Goal: Information Seeking & Learning: Learn about a topic

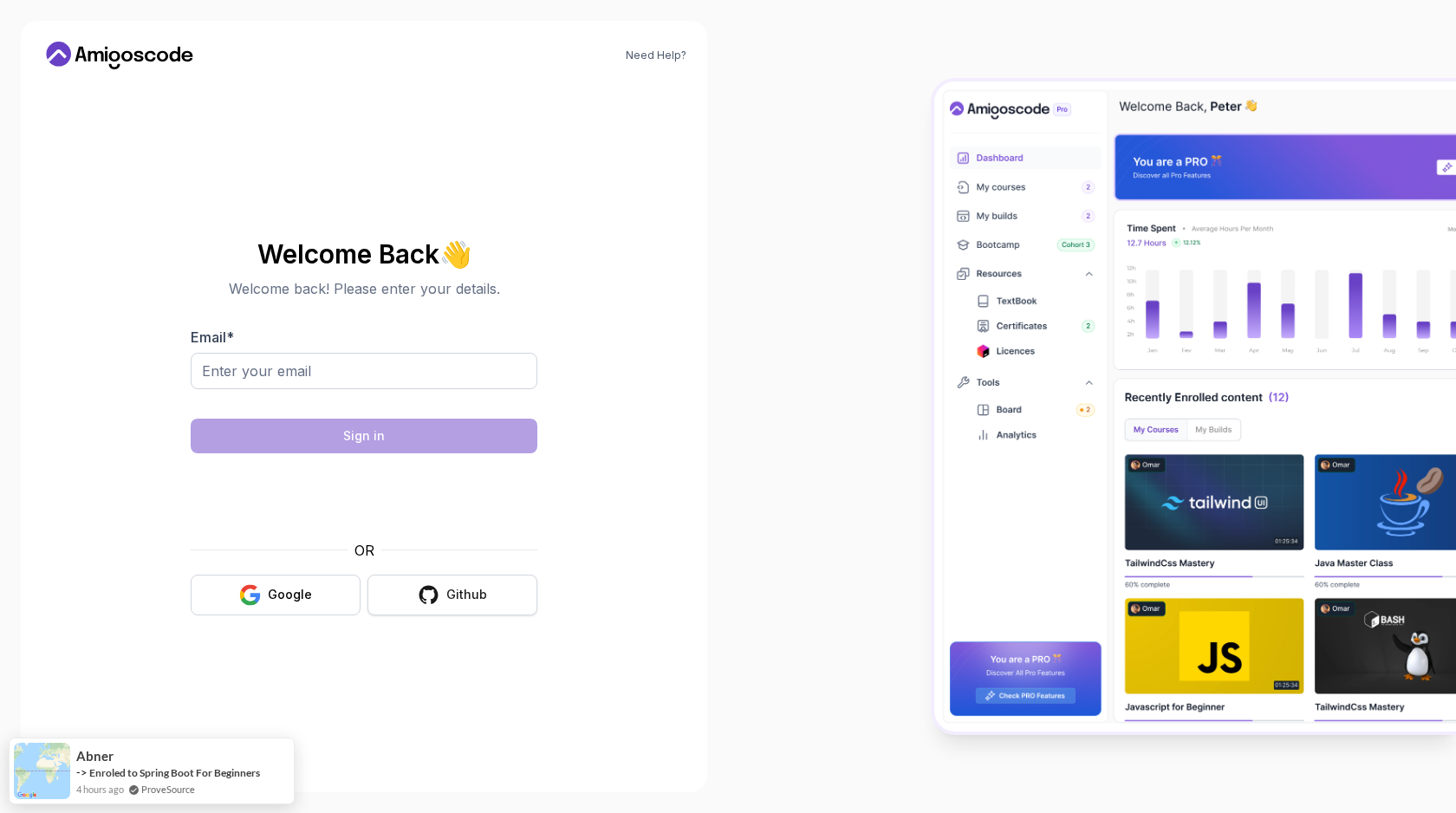
click at [465, 597] on div "Github" at bounding box center [466, 594] width 41 height 17
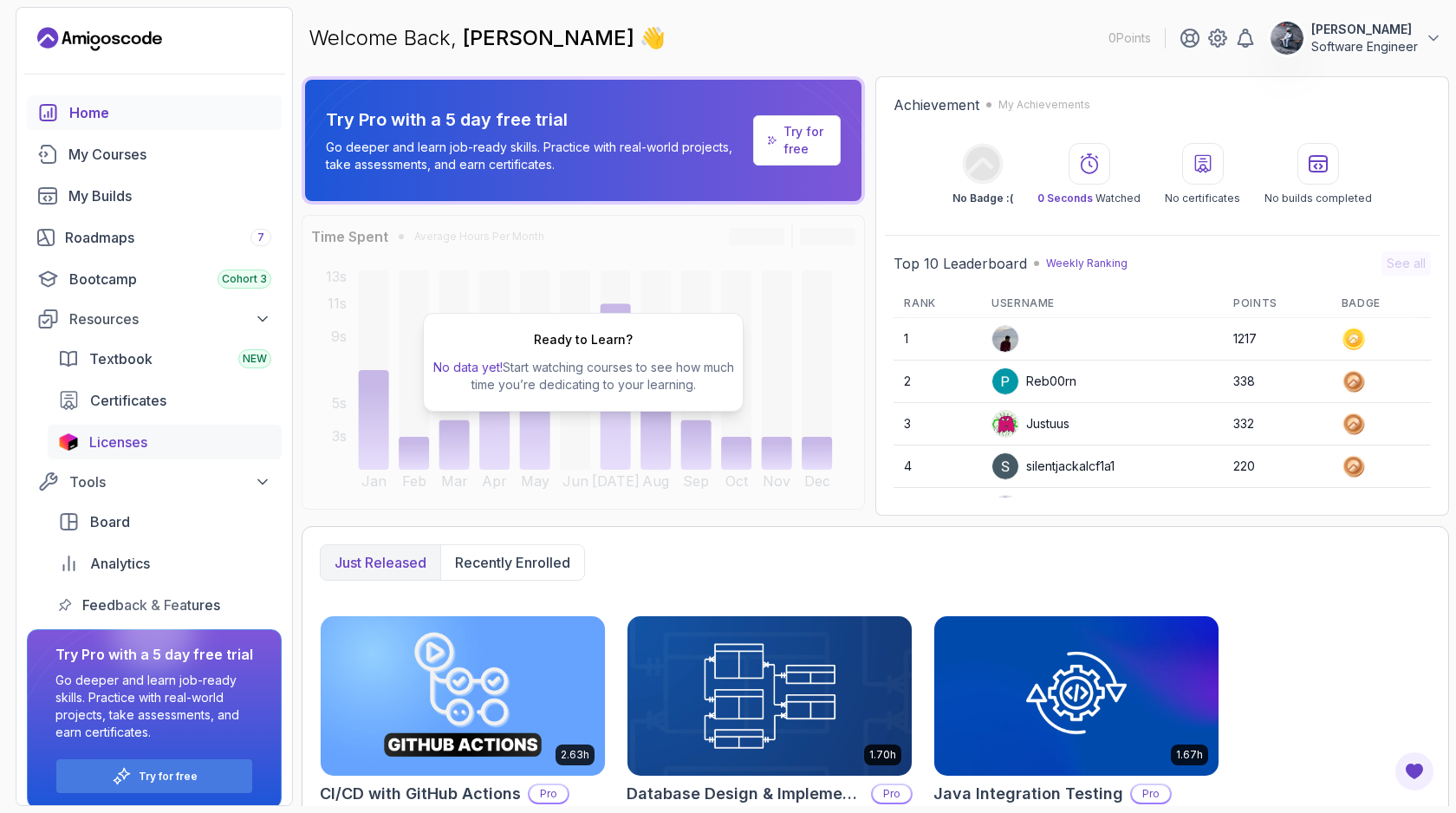
click at [117, 440] on span "Licenses" at bounding box center [118, 442] width 58 height 21
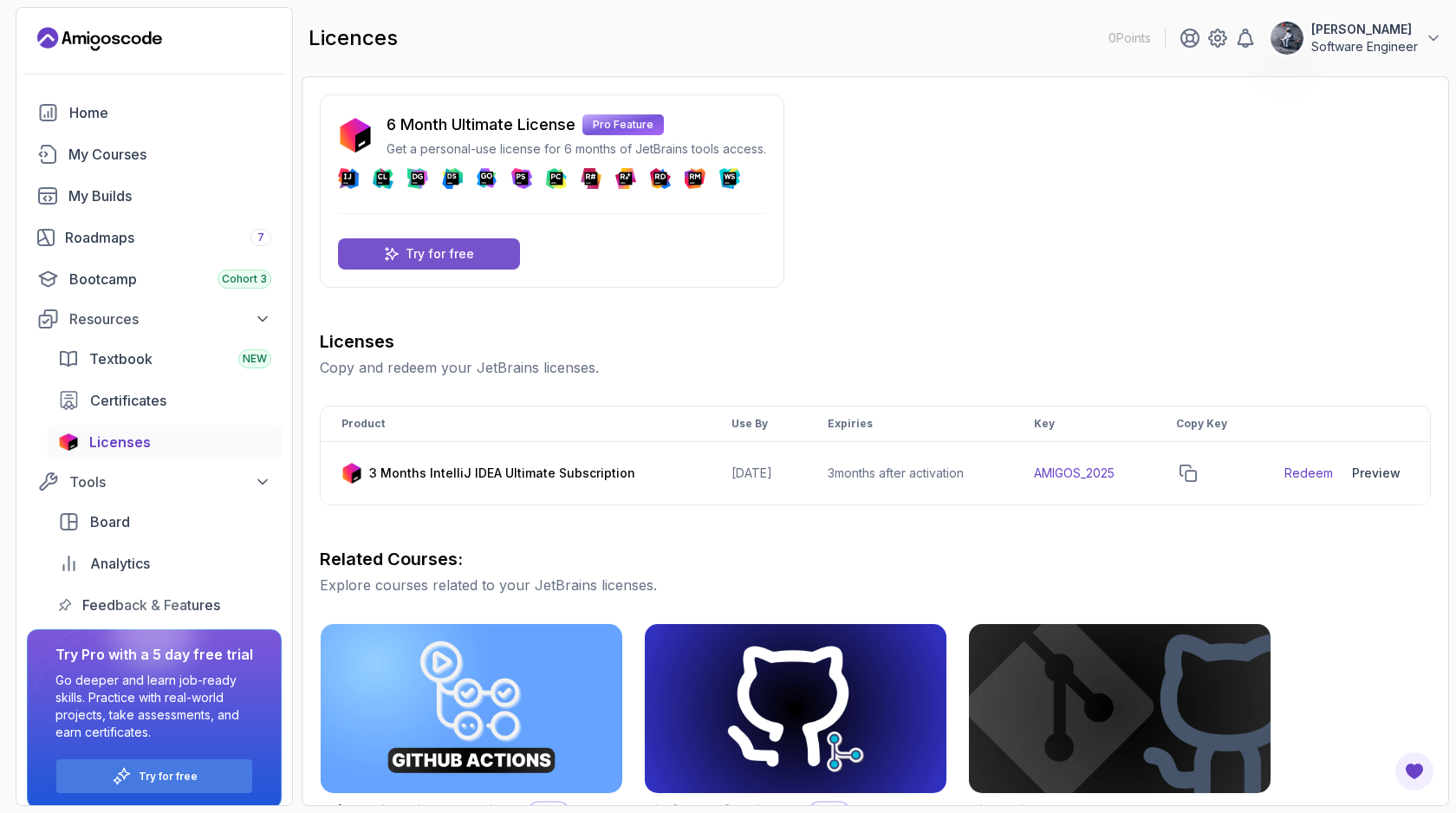
click at [447, 265] on div "Try for free" at bounding box center [429, 254] width 182 height 32
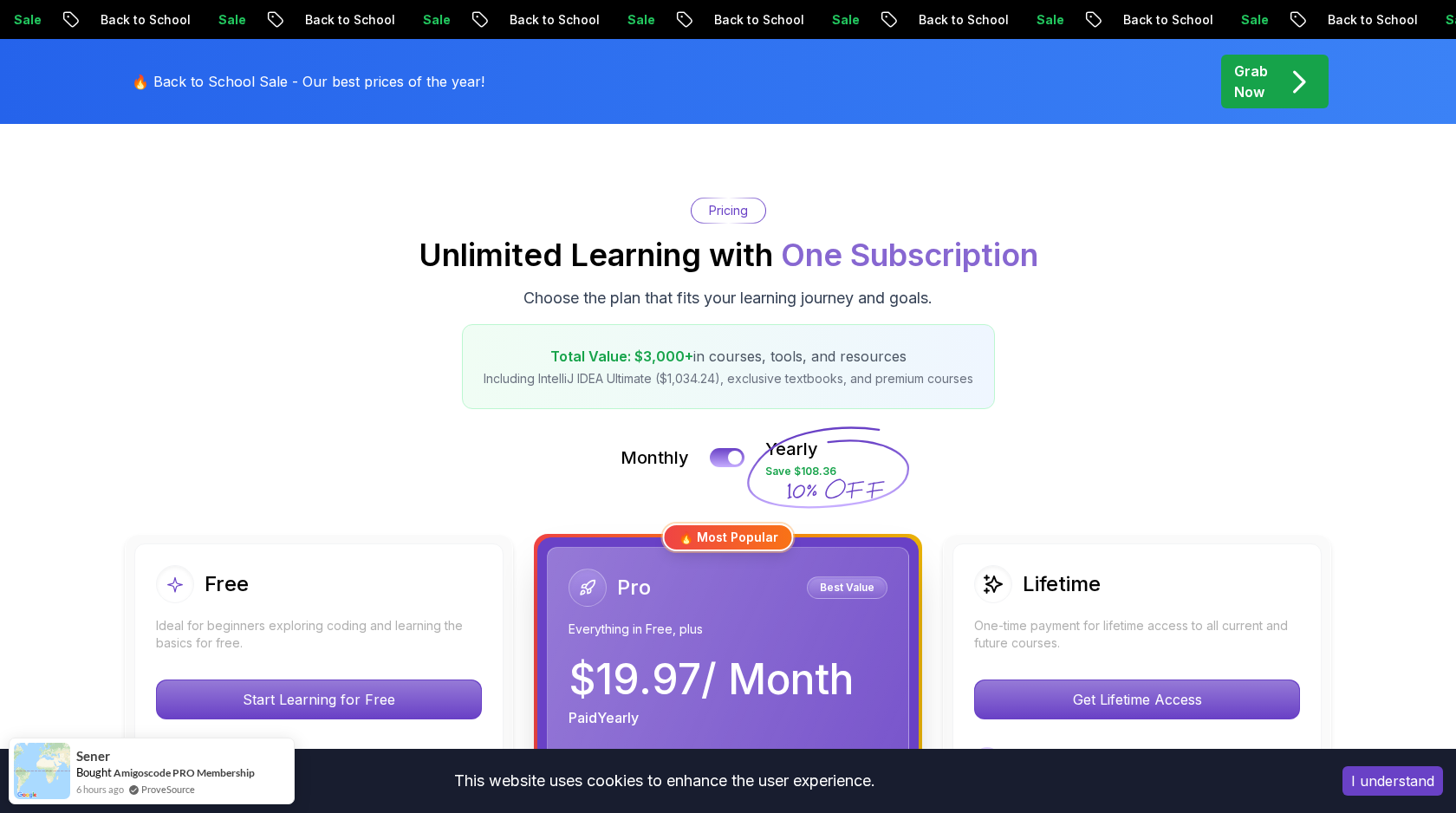
scroll to position [121, 0]
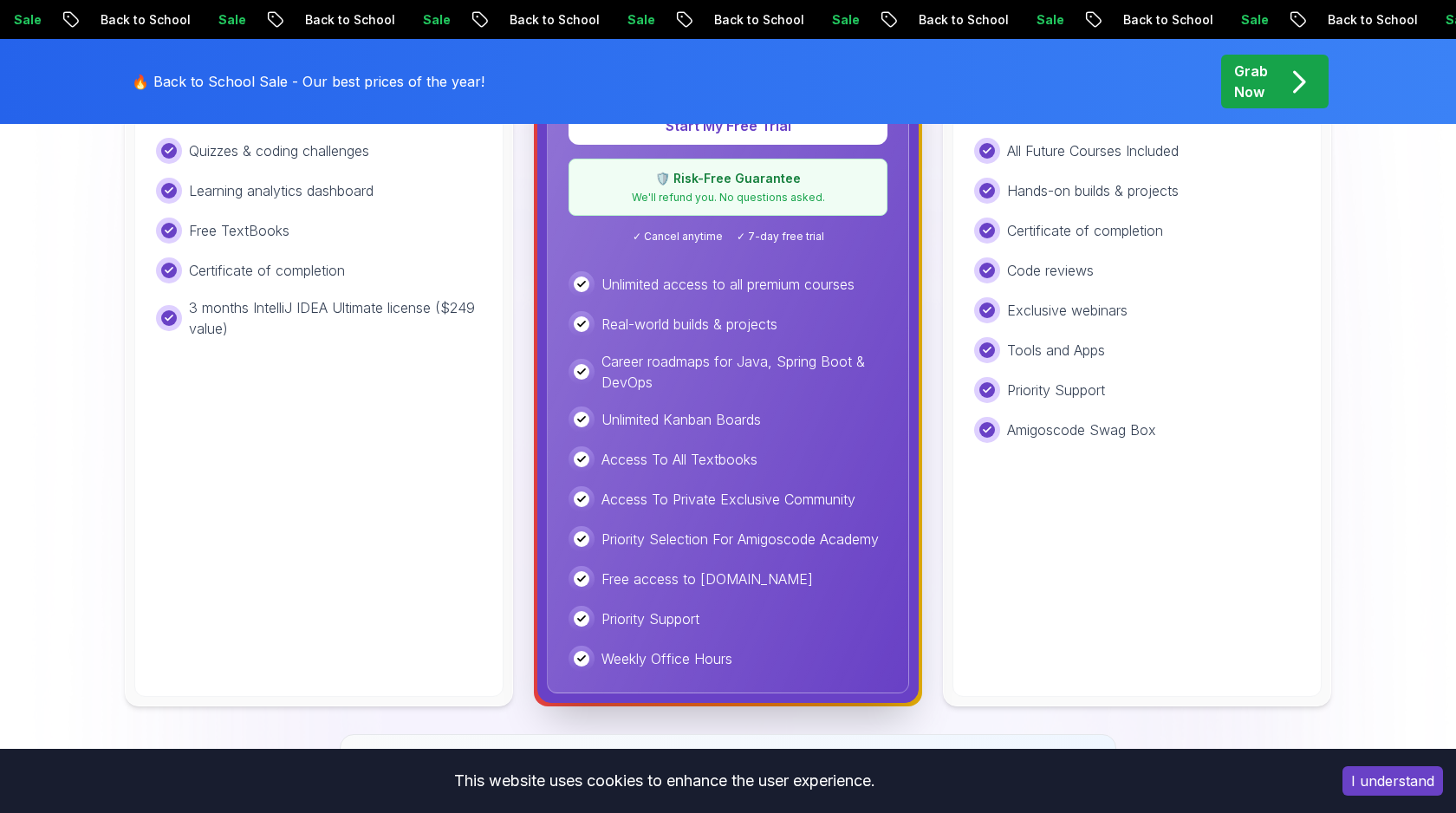
scroll to position [0, 0]
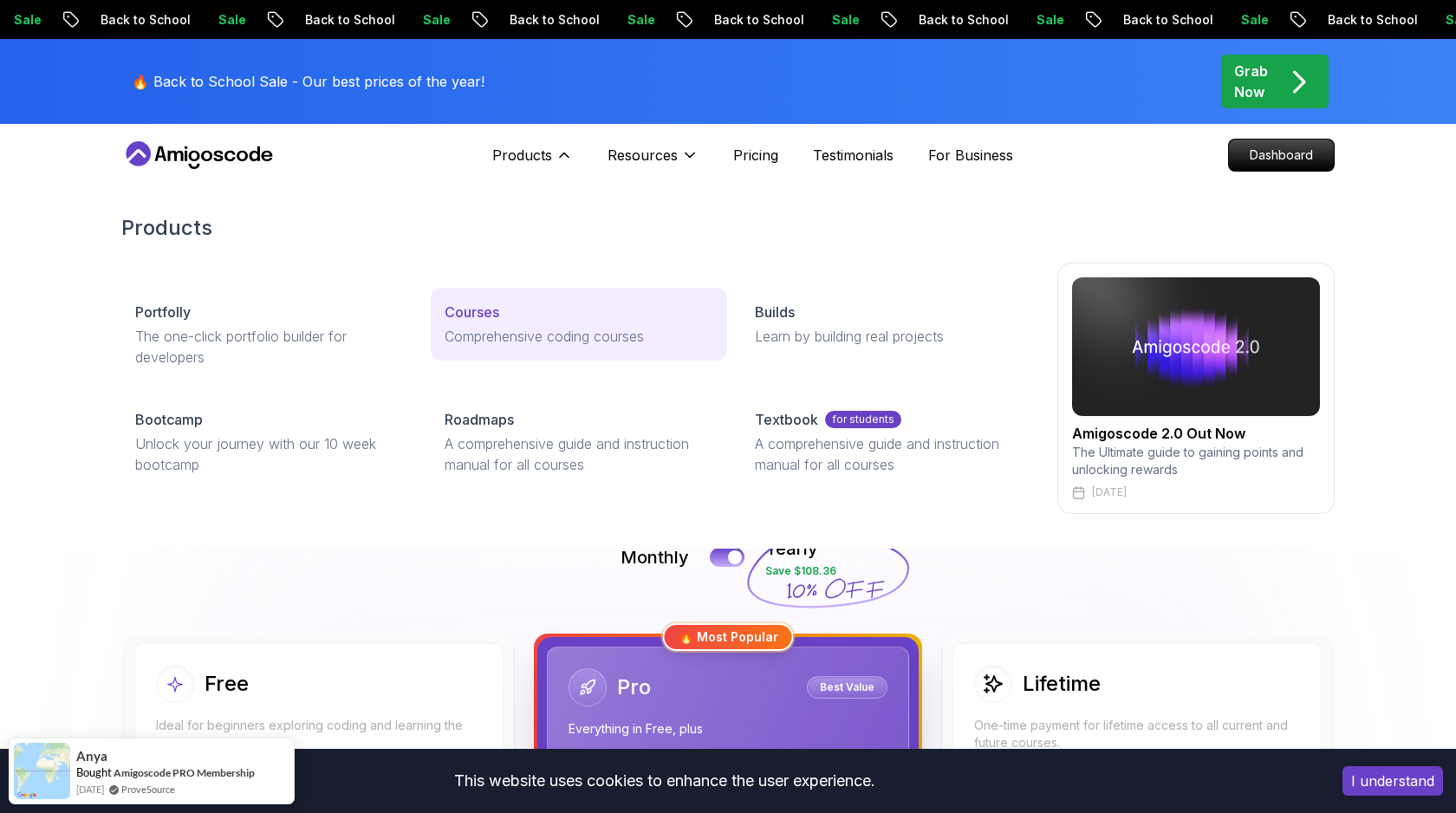
click at [483, 318] on p "Courses" at bounding box center [471, 312] width 54 height 21
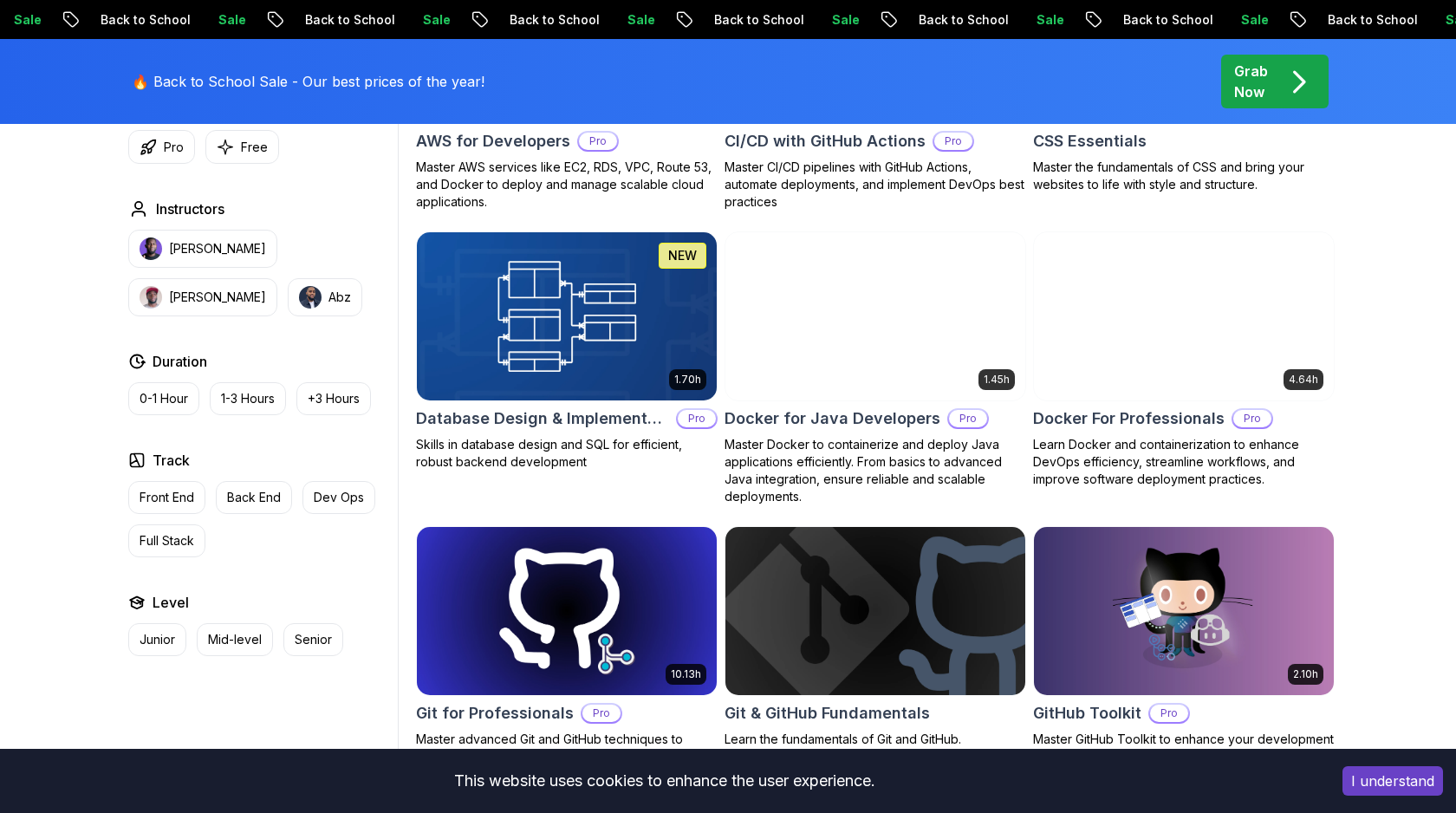
scroll to position [1839, 0]
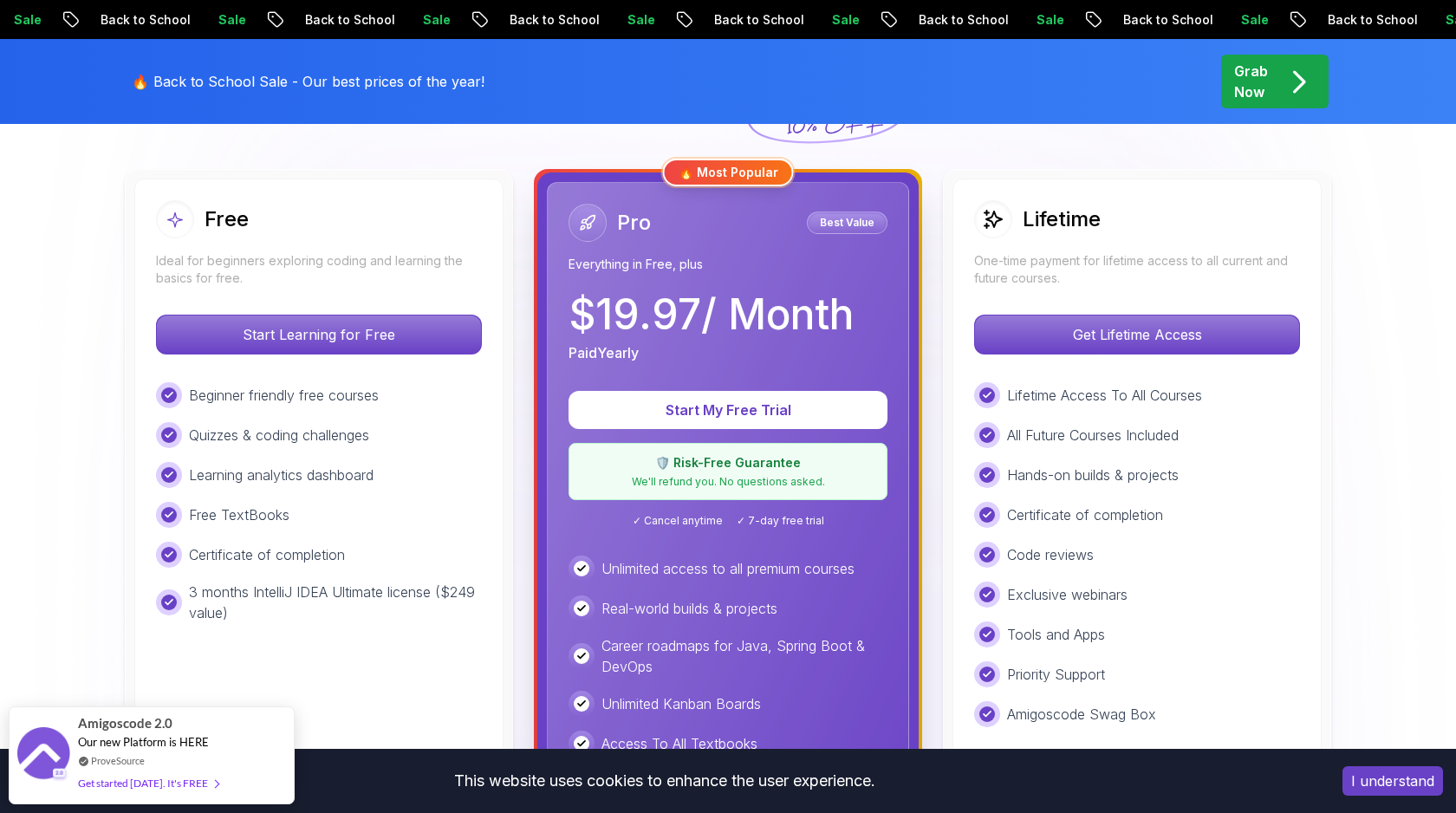
scroll to position [441, 0]
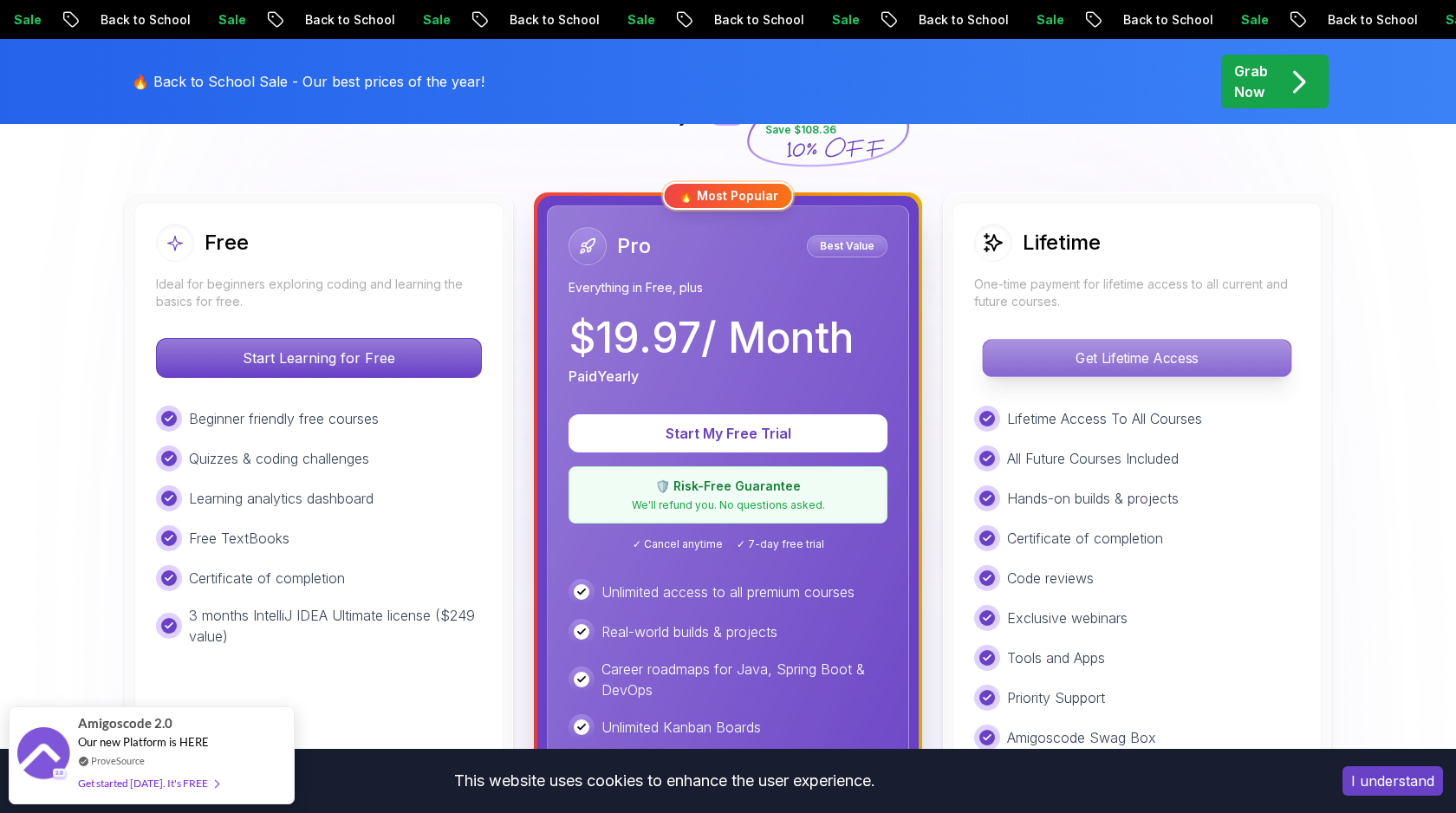
click at [1098, 355] on p "Get Lifetime Access" at bounding box center [1136, 358] width 308 height 36
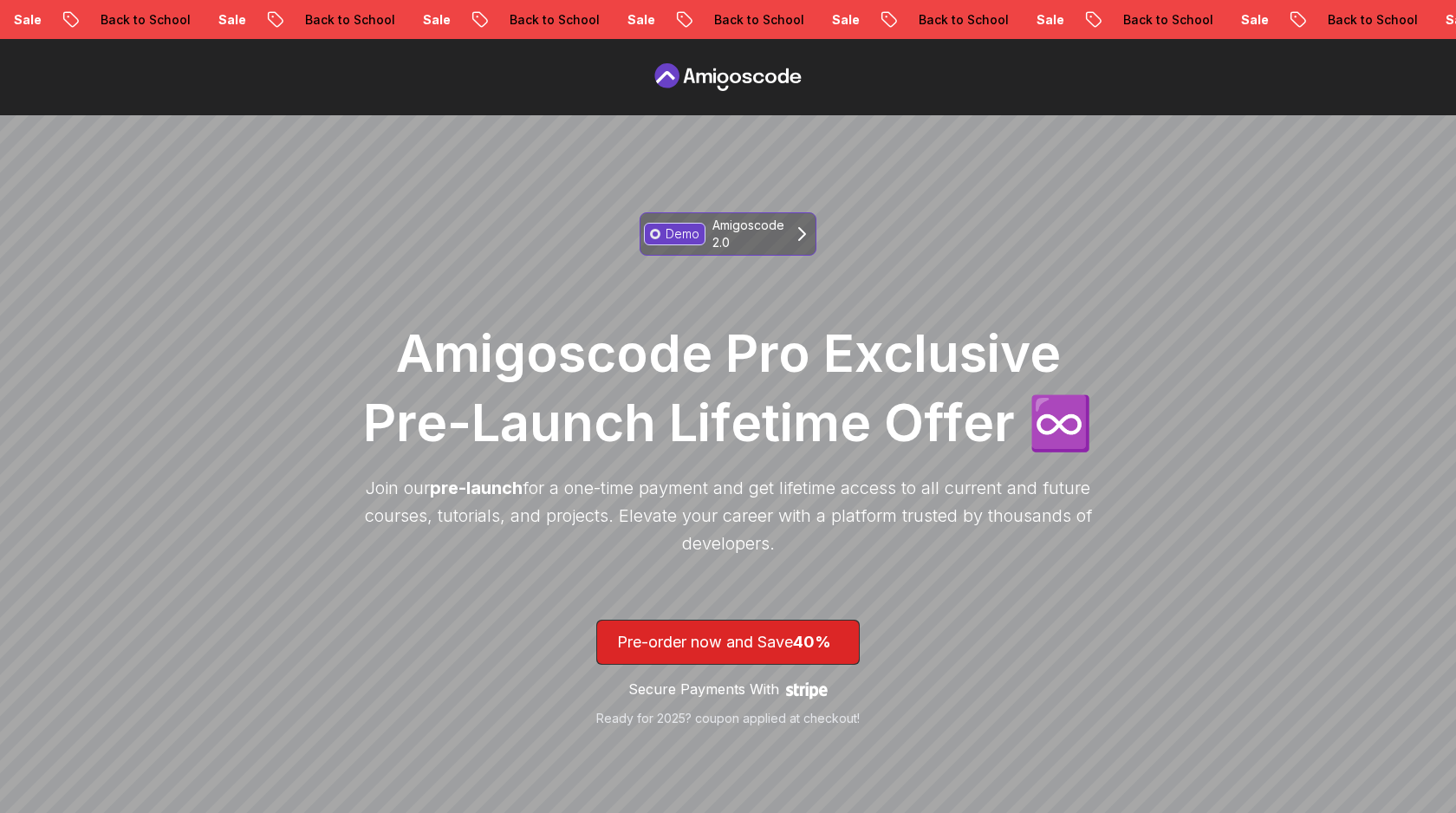
click at [746, 237] on p "Amigoscode 2.0" at bounding box center [749, 234] width 72 height 34
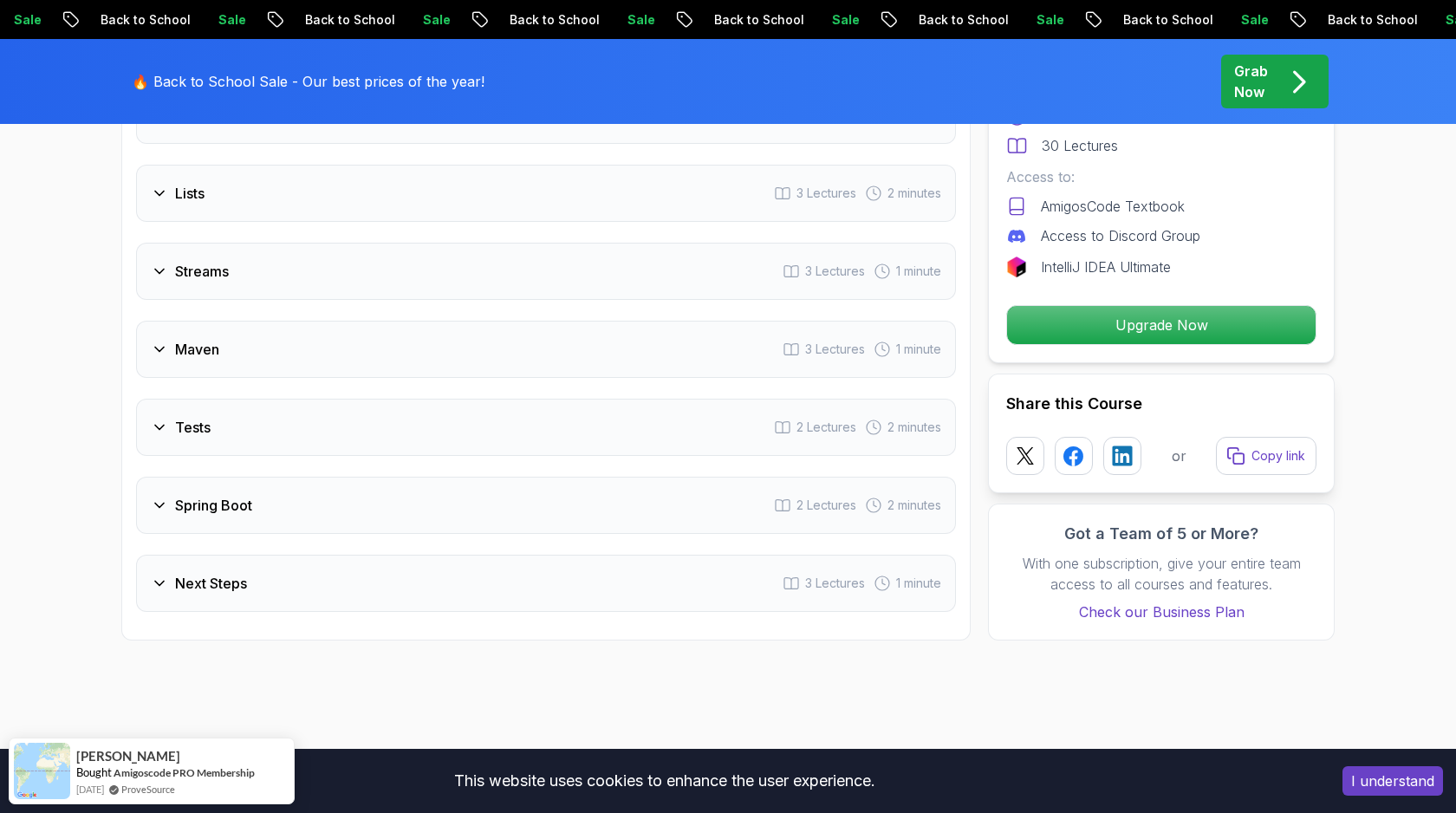
scroll to position [2855, 0]
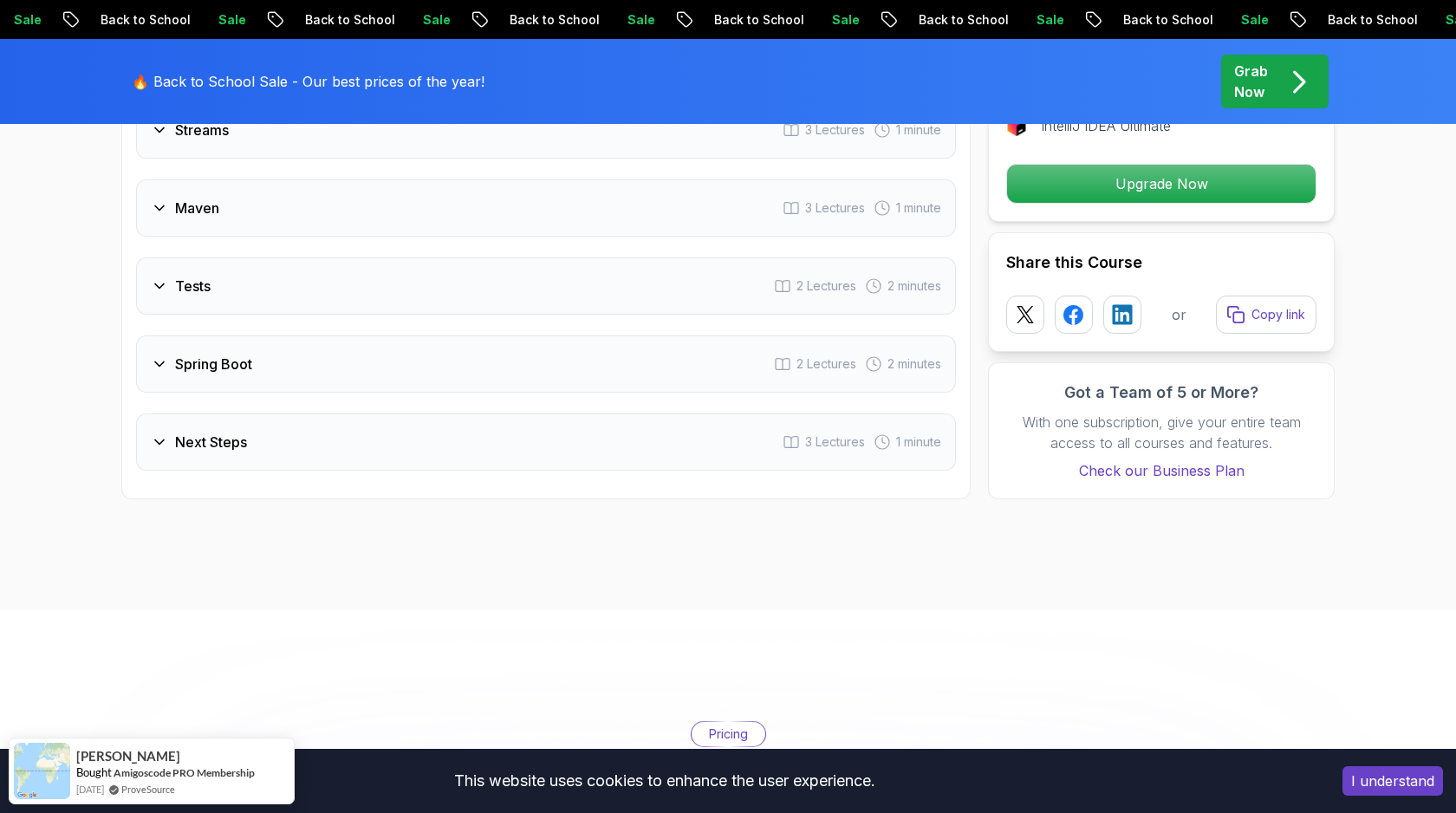
click at [310, 435] on div "Next Steps 3 Lectures 1 minute" at bounding box center [546, 442] width 820 height 57
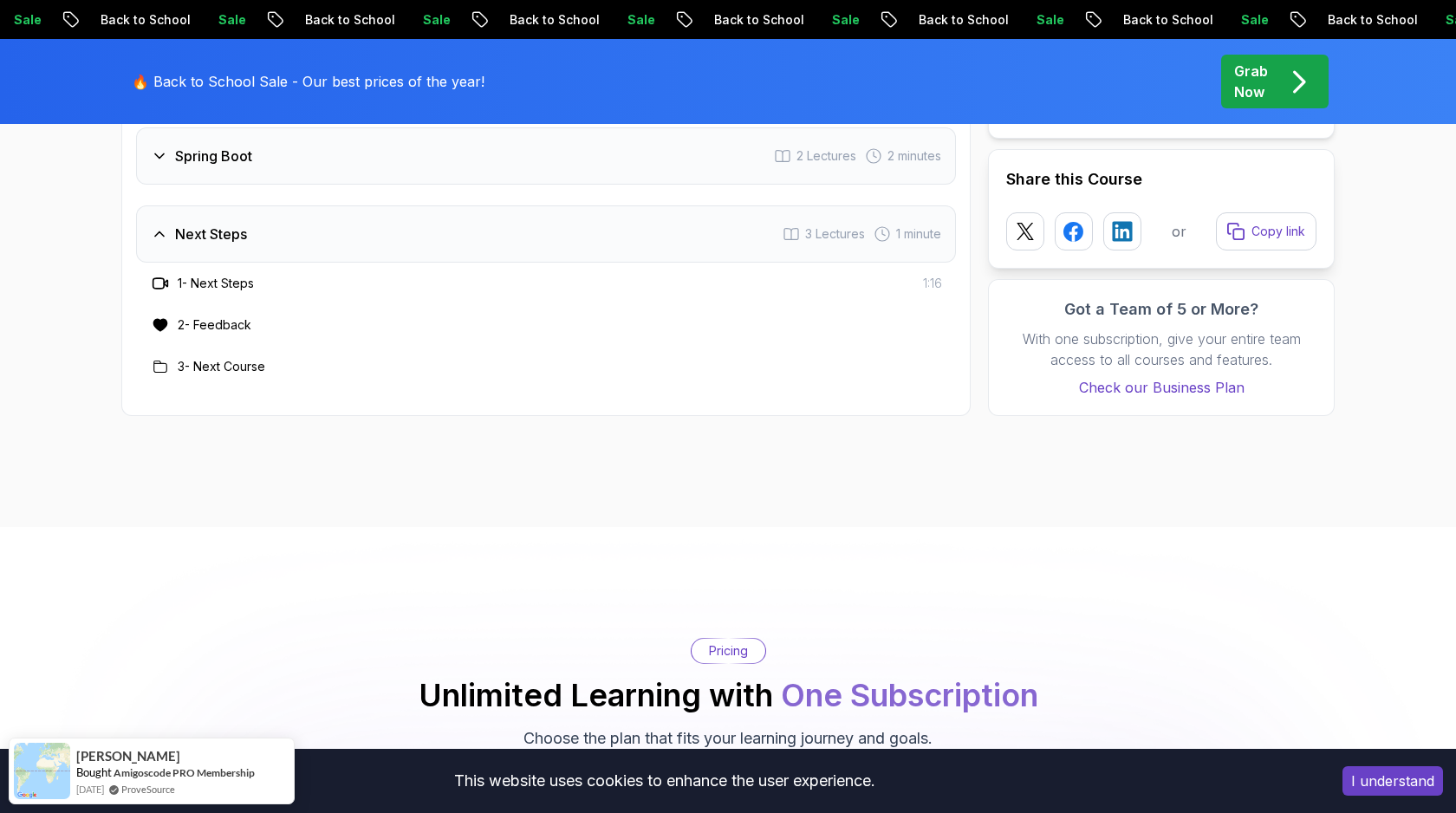
scroll to position [2648, 0]
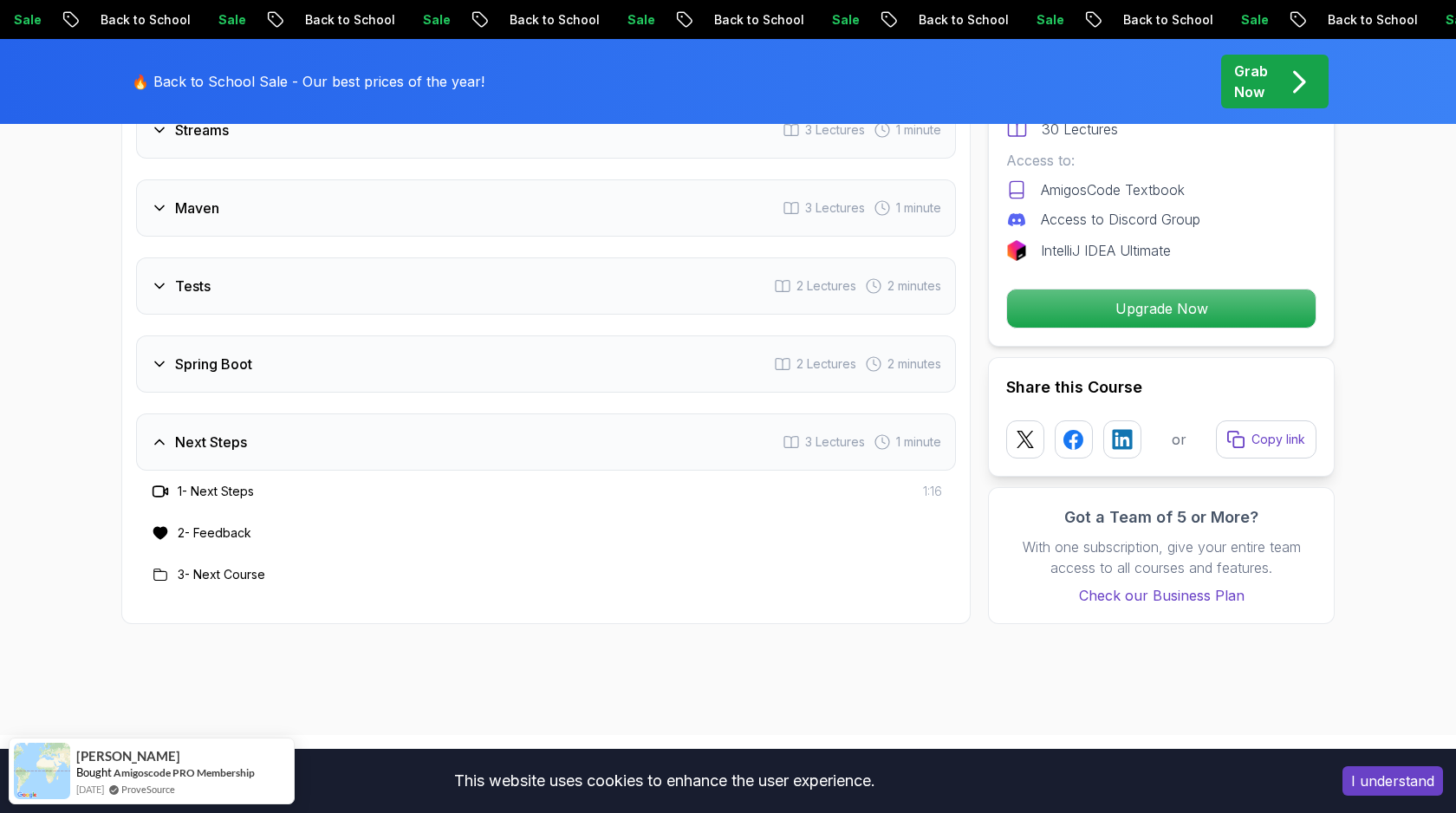
click at [313, 374] on div "Spring Boot 2 Lectures 2 minutes" at bounding box center [546, 363] width 820 height 57
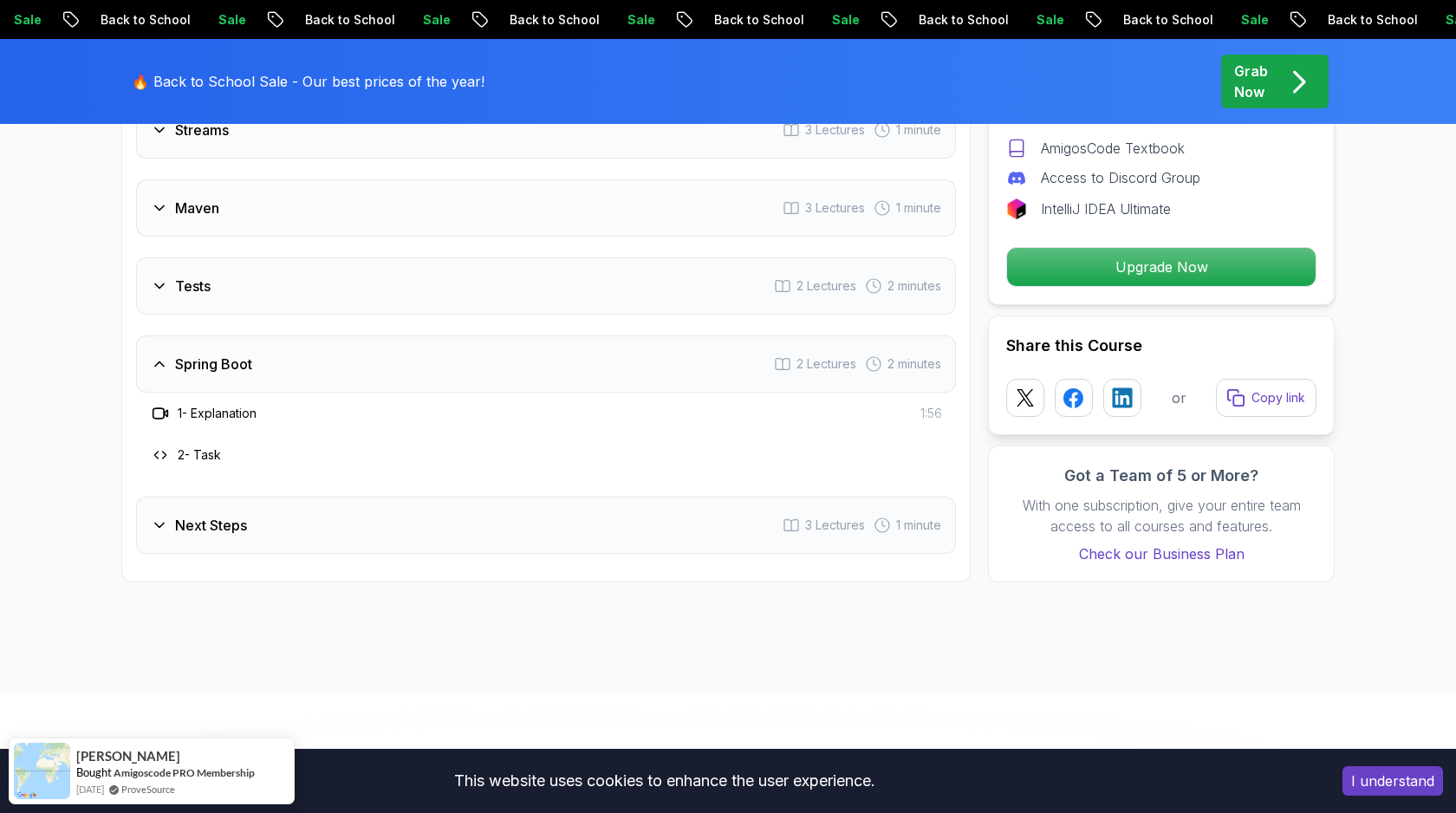
click at [320, 290] on div "Tests 2 Lectures 2 minutes" at bounding box center [546, 285] width 820 height 57
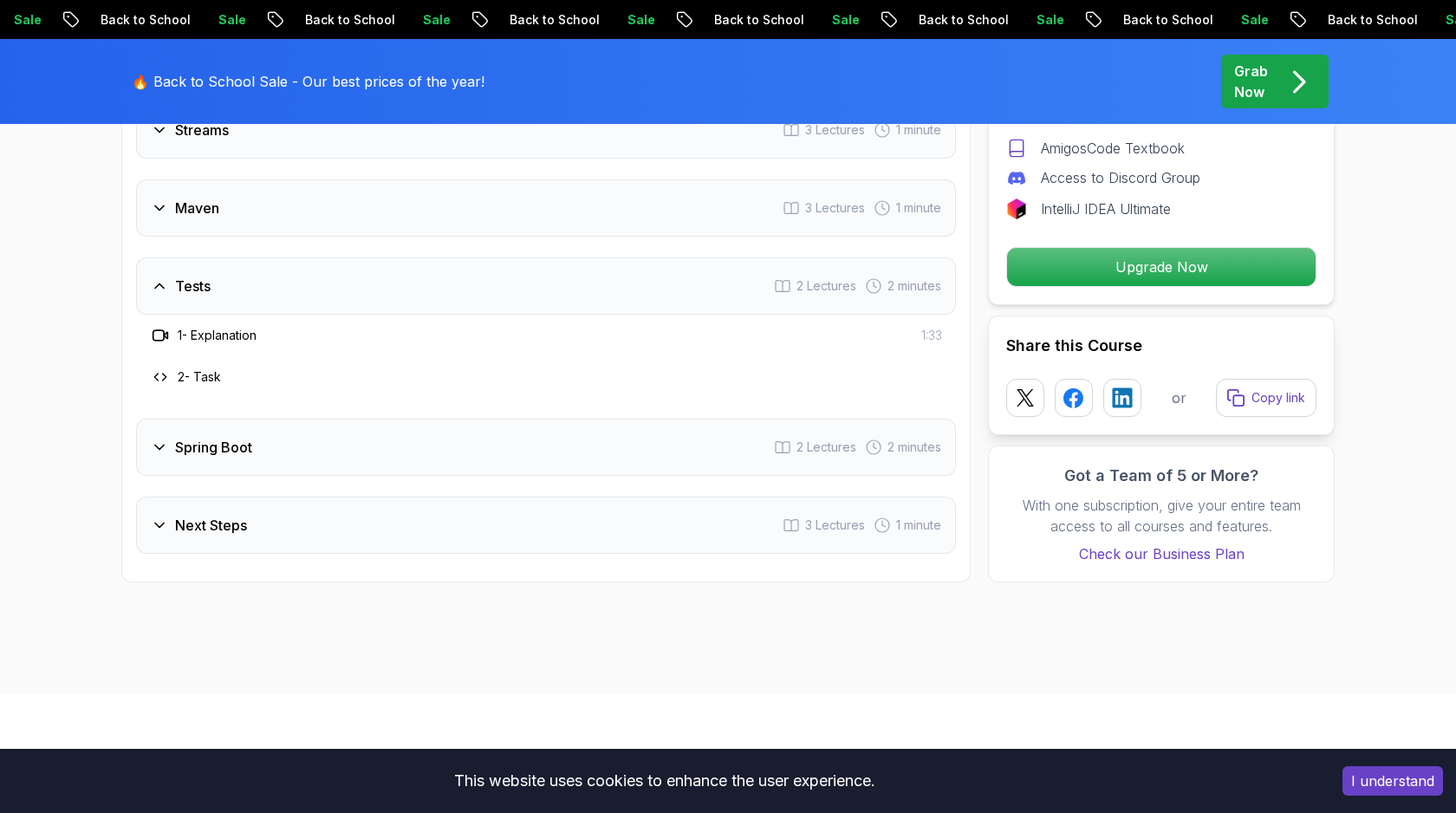
click at [331, 216] on div "Maven 3 Lectures 1 minute" at bounding box center [546, 208] width 820 height 57
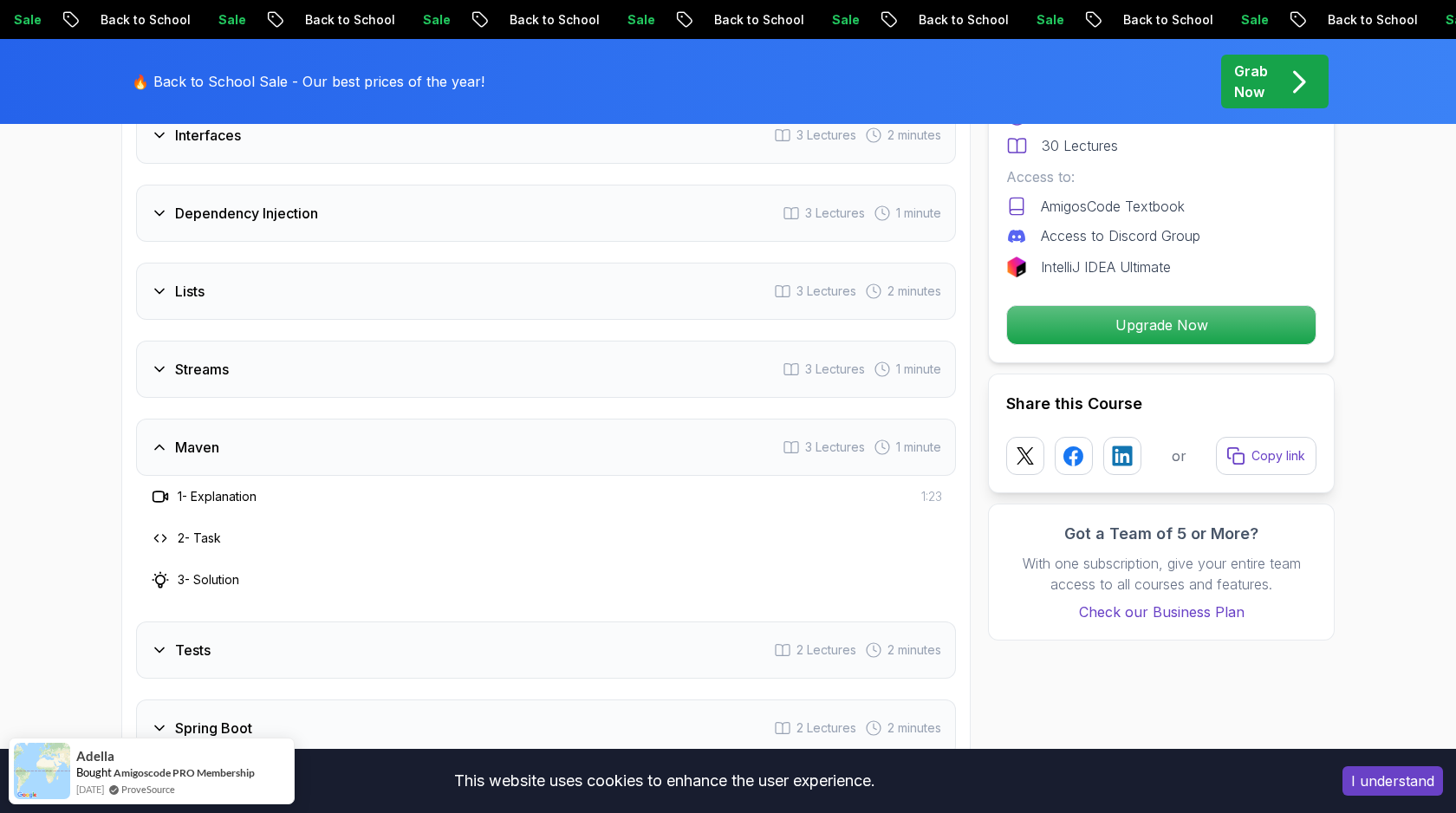
scroll to position [2384, 0]
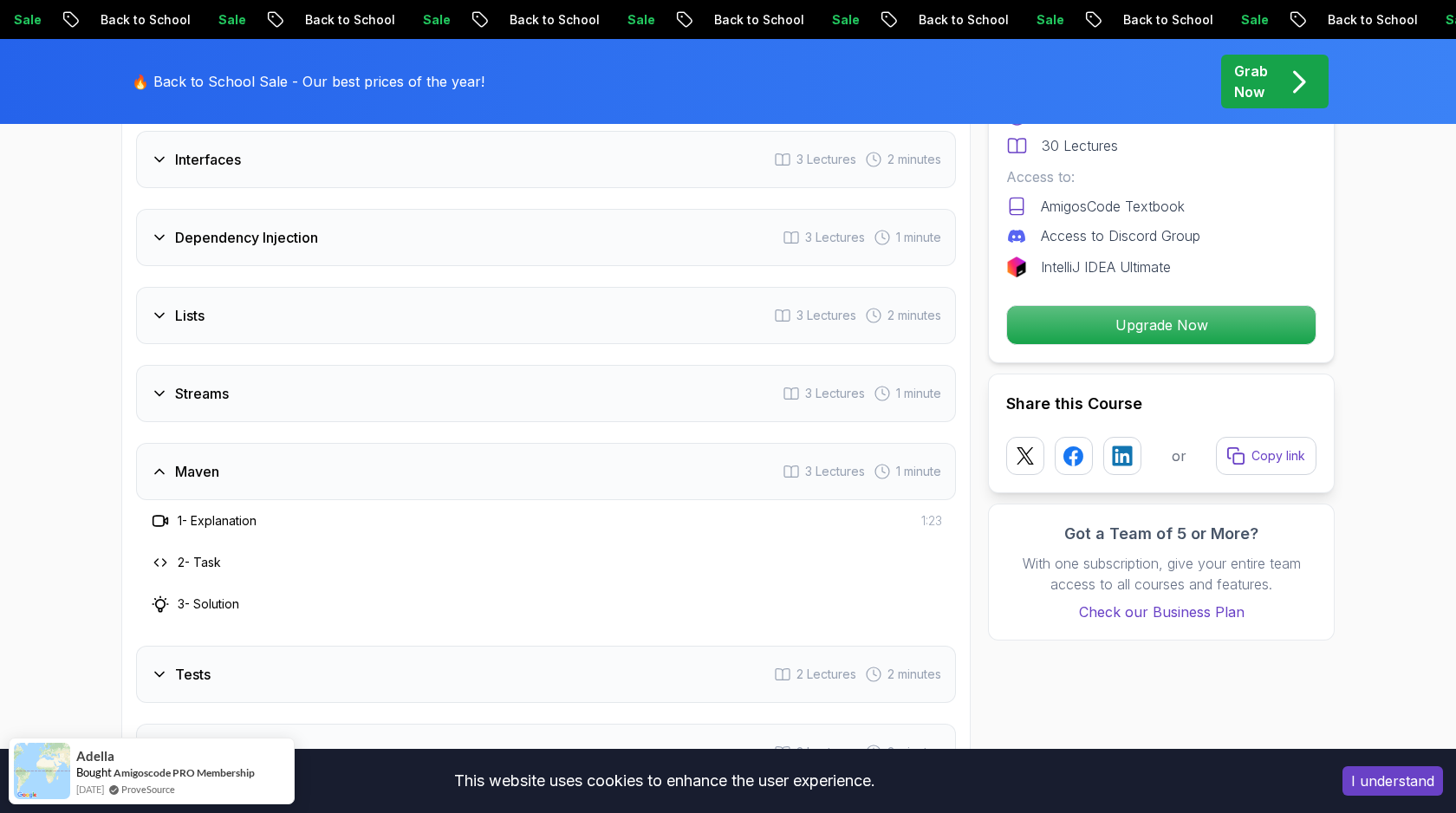
click at [314, 316] on div "Lists 3 Lectures 2 minutes" at bounding box center [546, 315] width 820 height 57
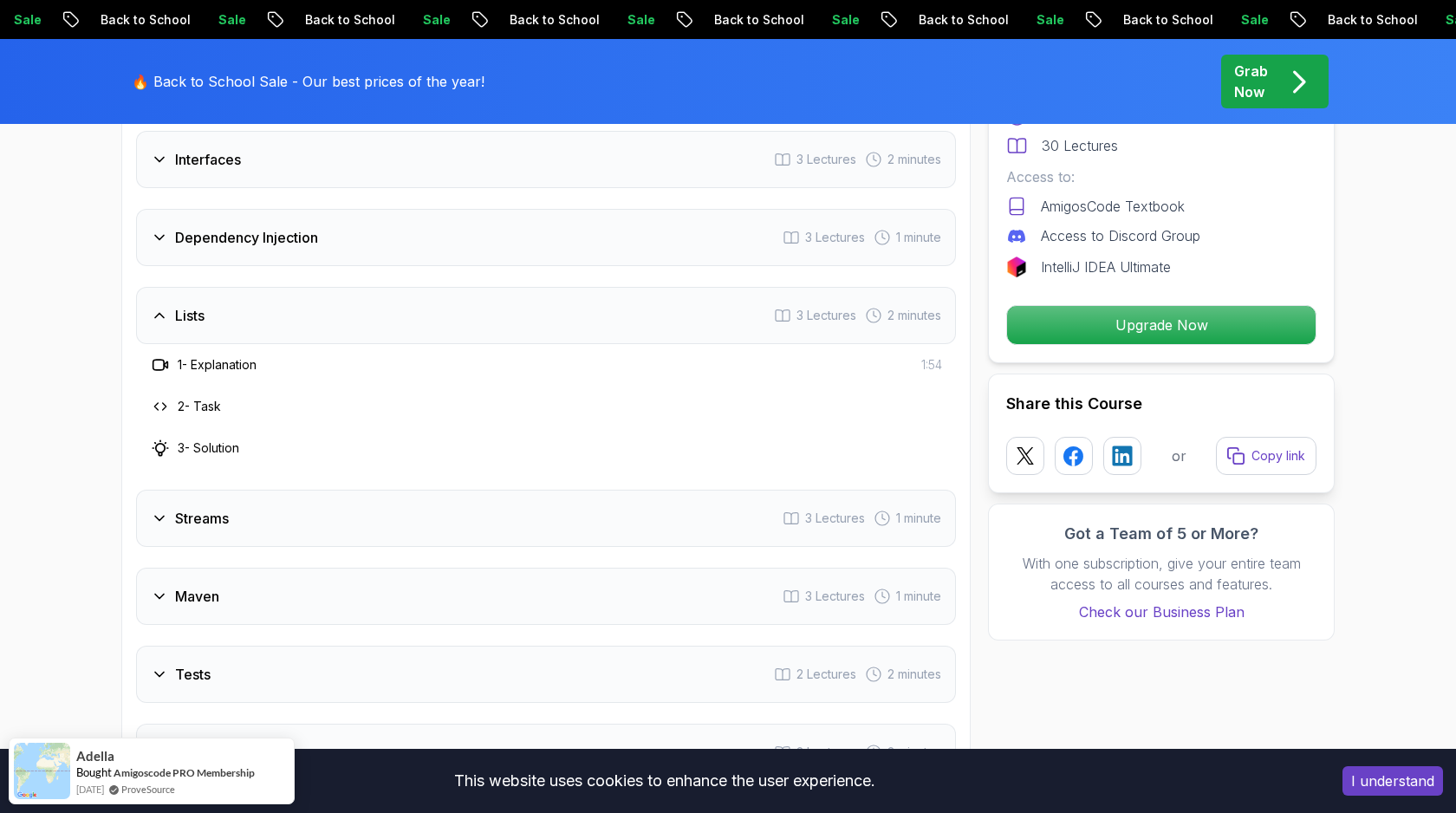
scroll to position [1937, 0]
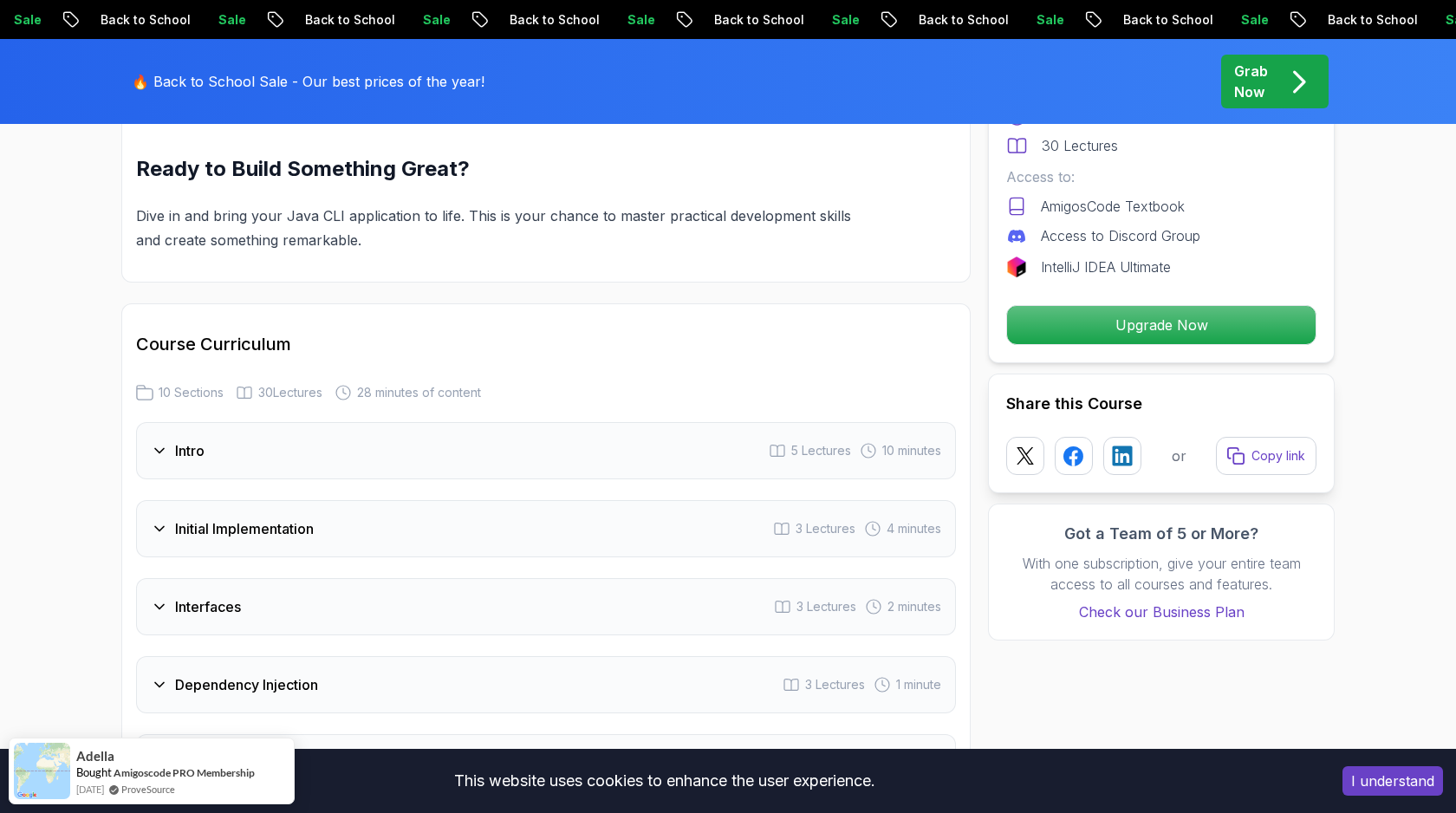
click at [313, 530] on h3 "Initial Implementation" at bounding box center [245, 528] width 139 height 21
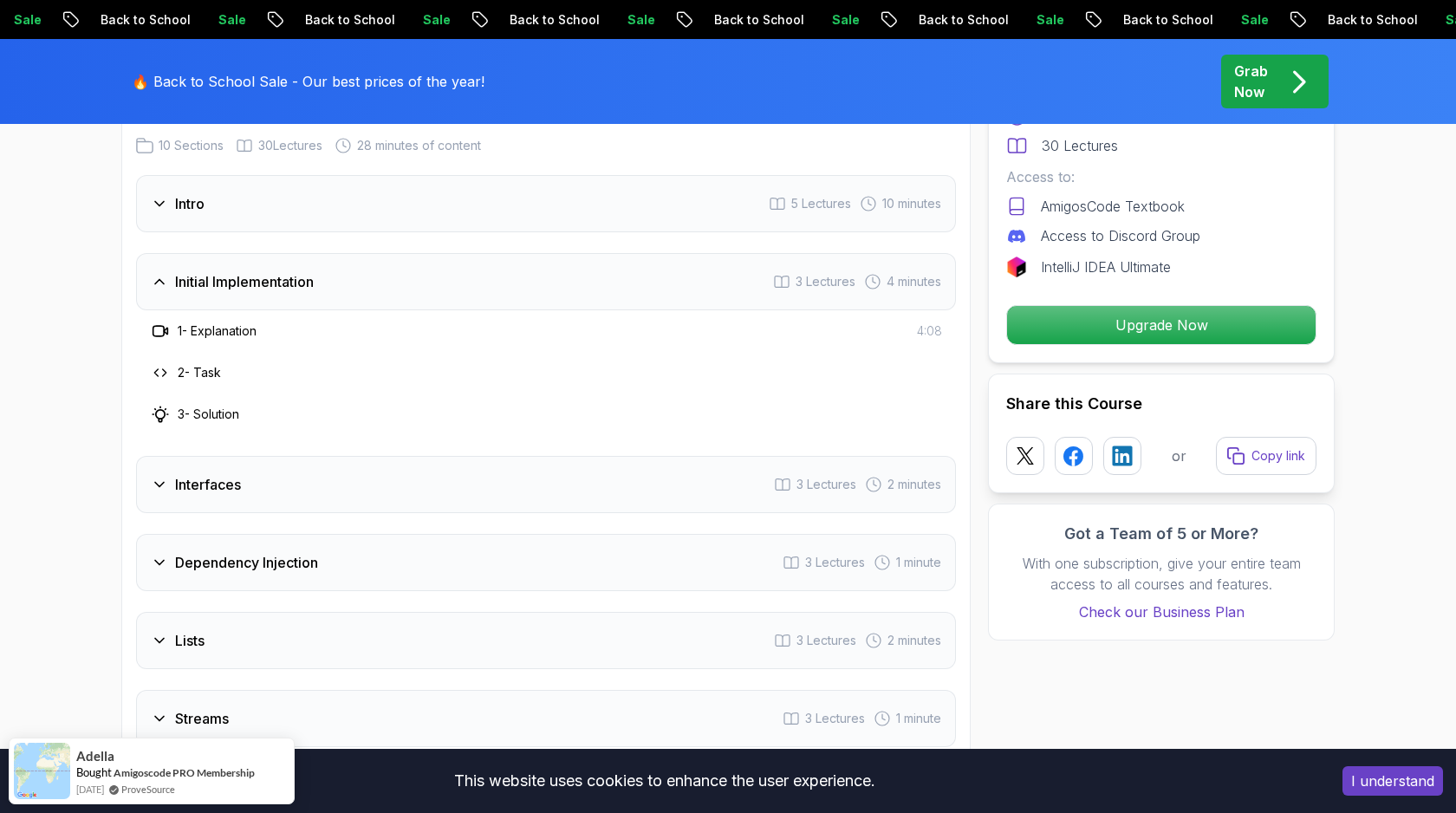
scroll to position [2243, 0]
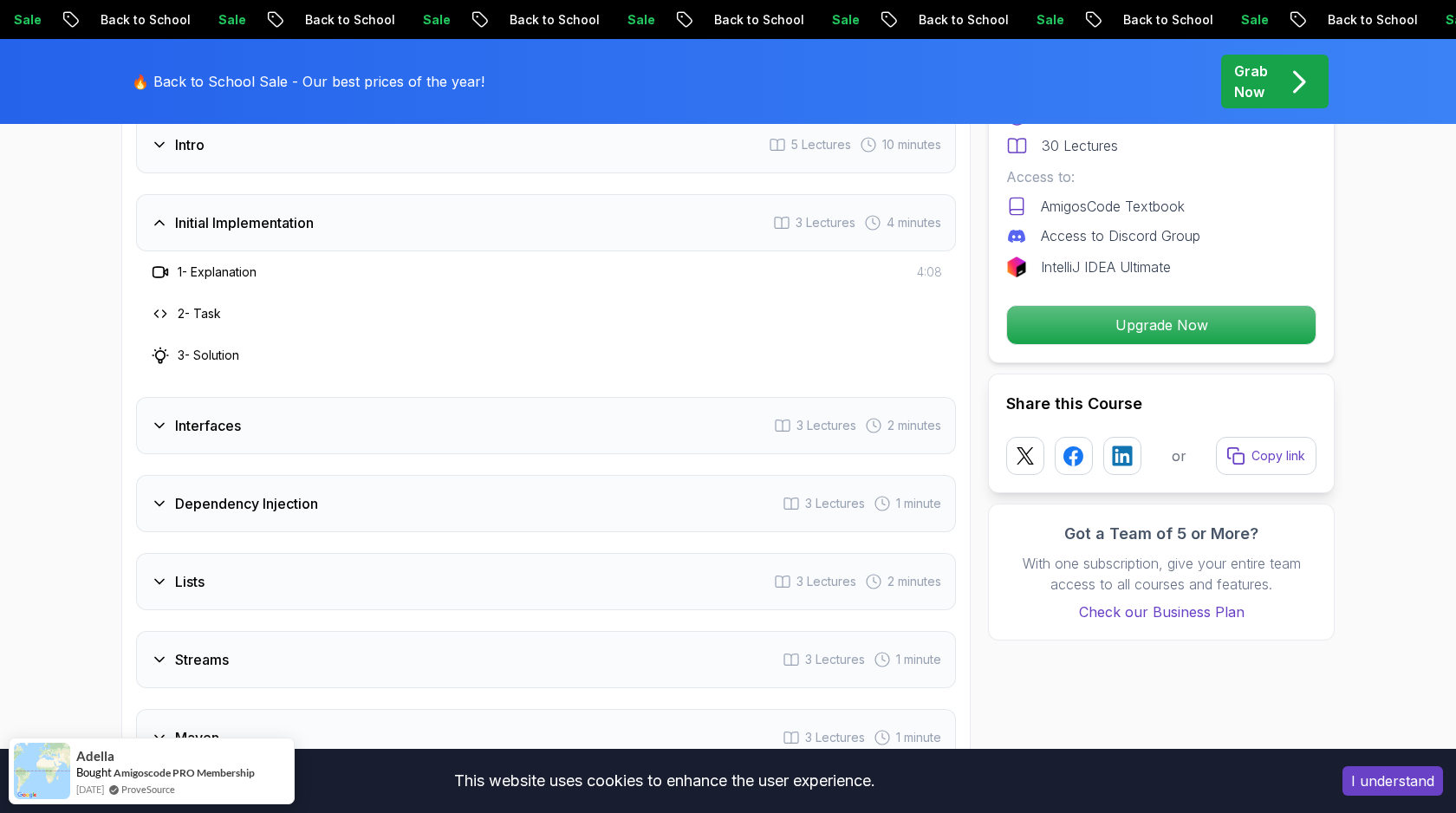
click at [311, 442] on div "Interfaces 3 Lectures 2 minutes" at bounding box center [546, 425] width 820 height 57
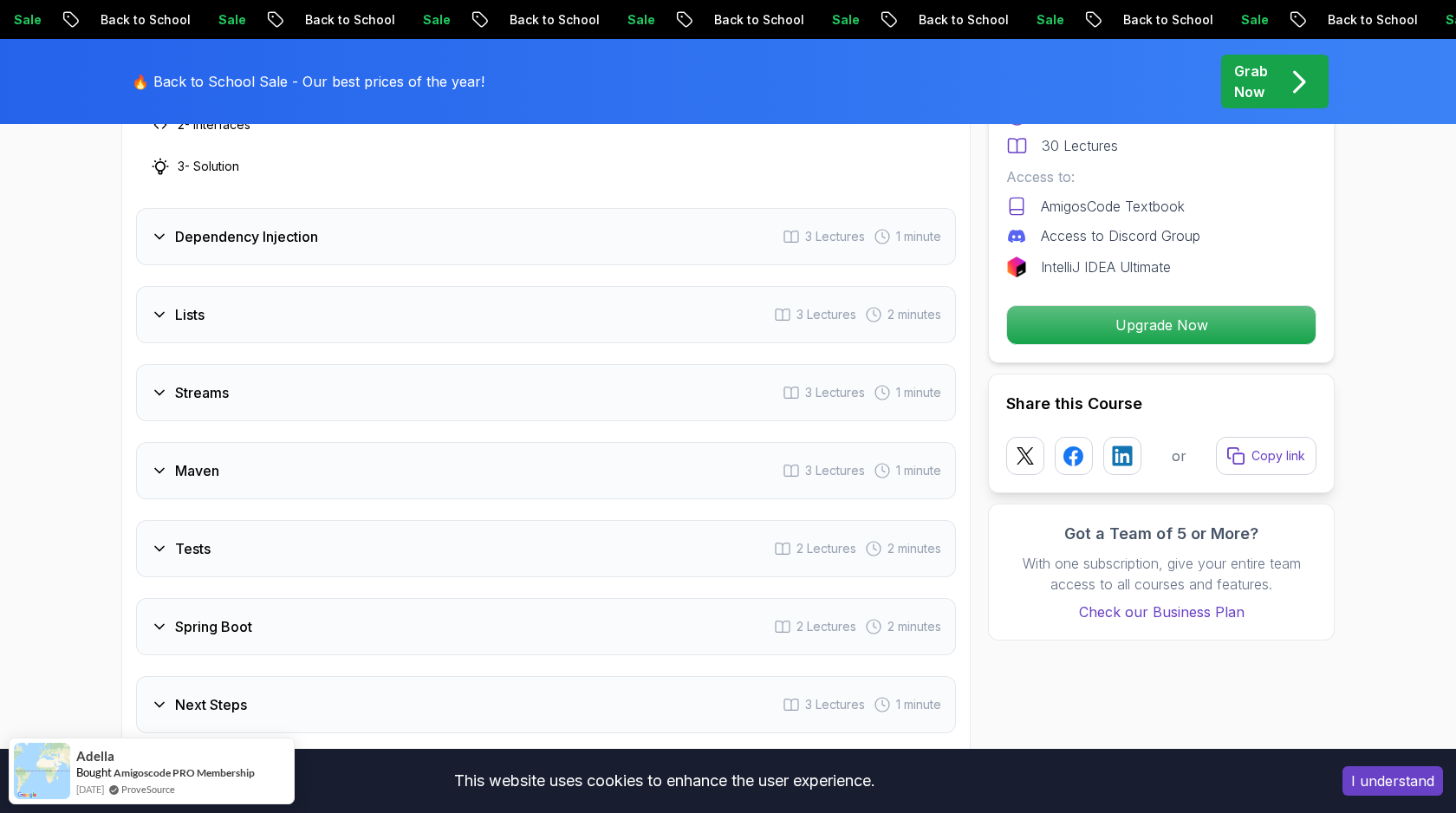
scroll to position [2397, 0]
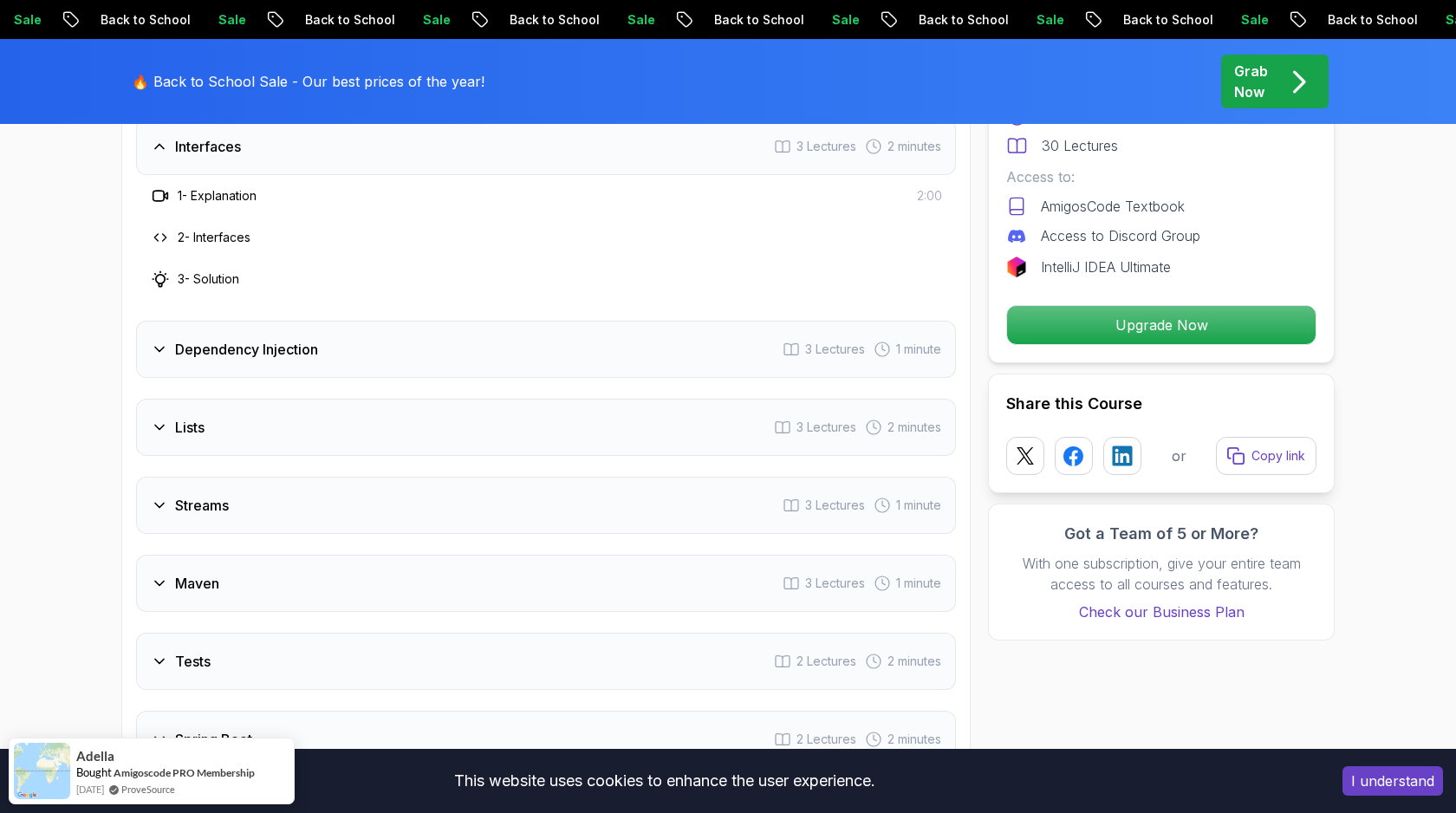
click at [300, 345] on h3 "Dependency Injection" at bounding box center [247, 349] width 143 height 21
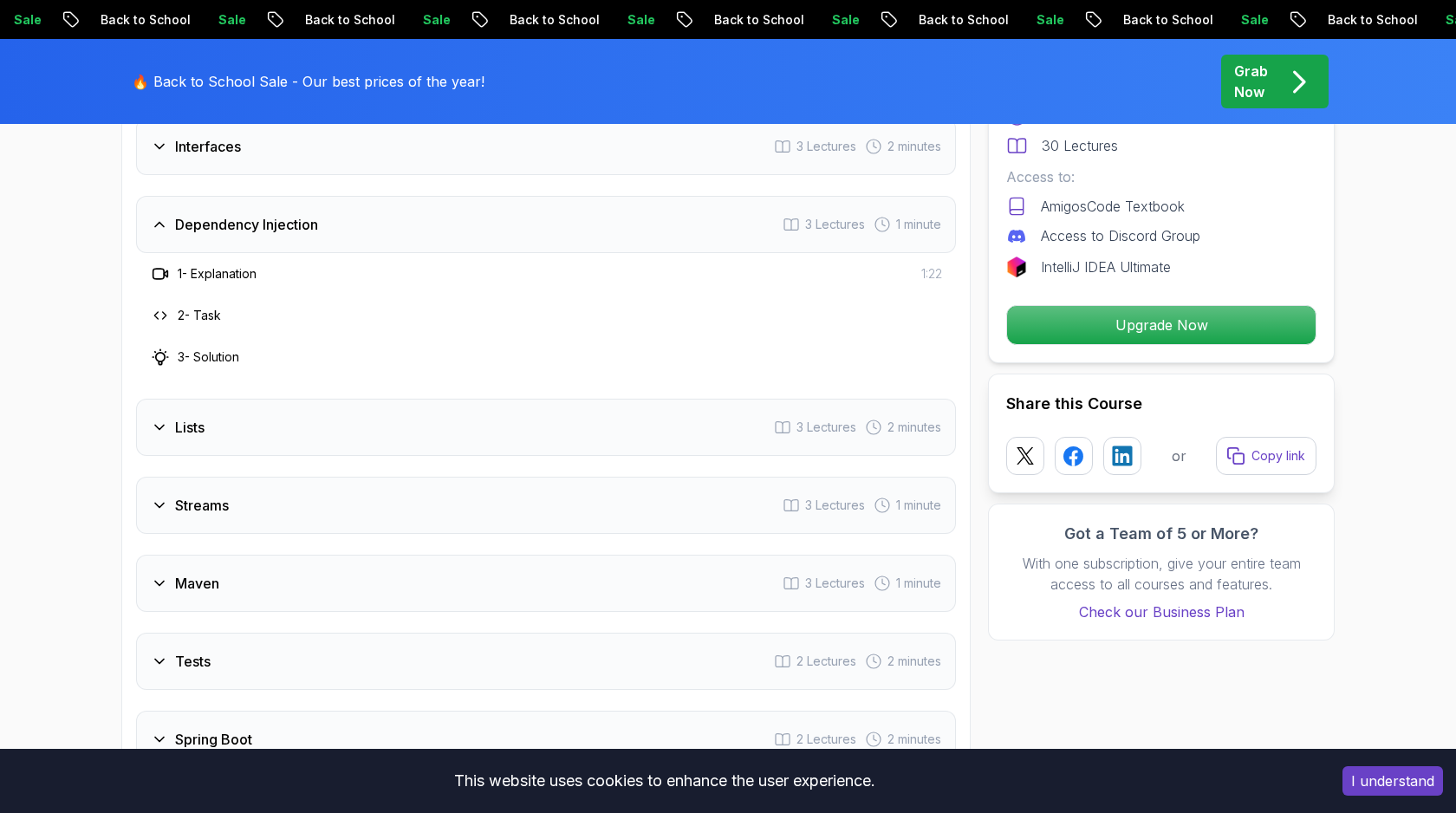
click at [281, 435] on div "Lists 3 Lectures 2 minutes" at bounding box center [546, 426] width 820 height 57
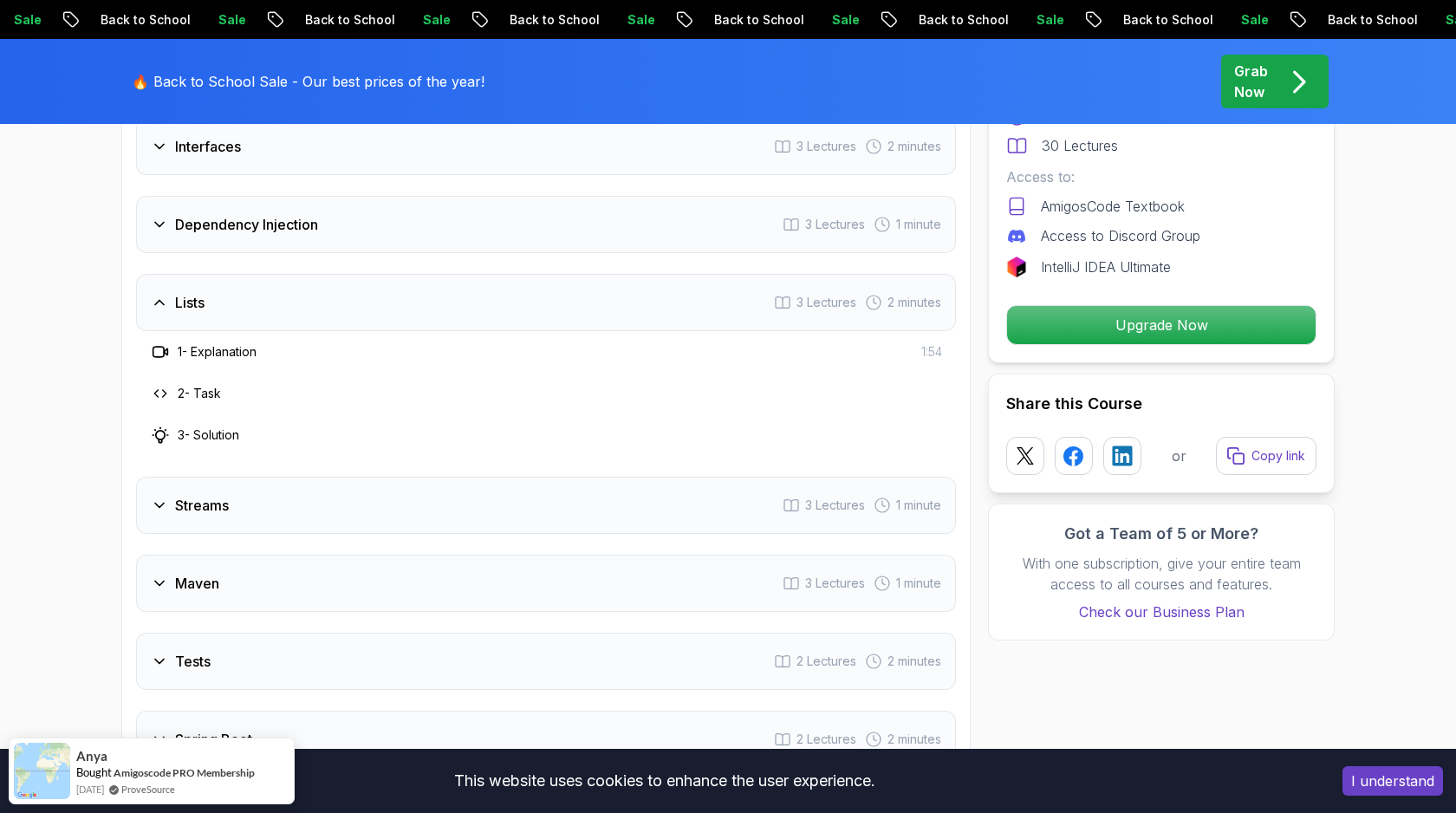
click at [253, 599] on div "Maven 3 Lectures 1 minute" at bounding box center [546, 583] width 820 height 57
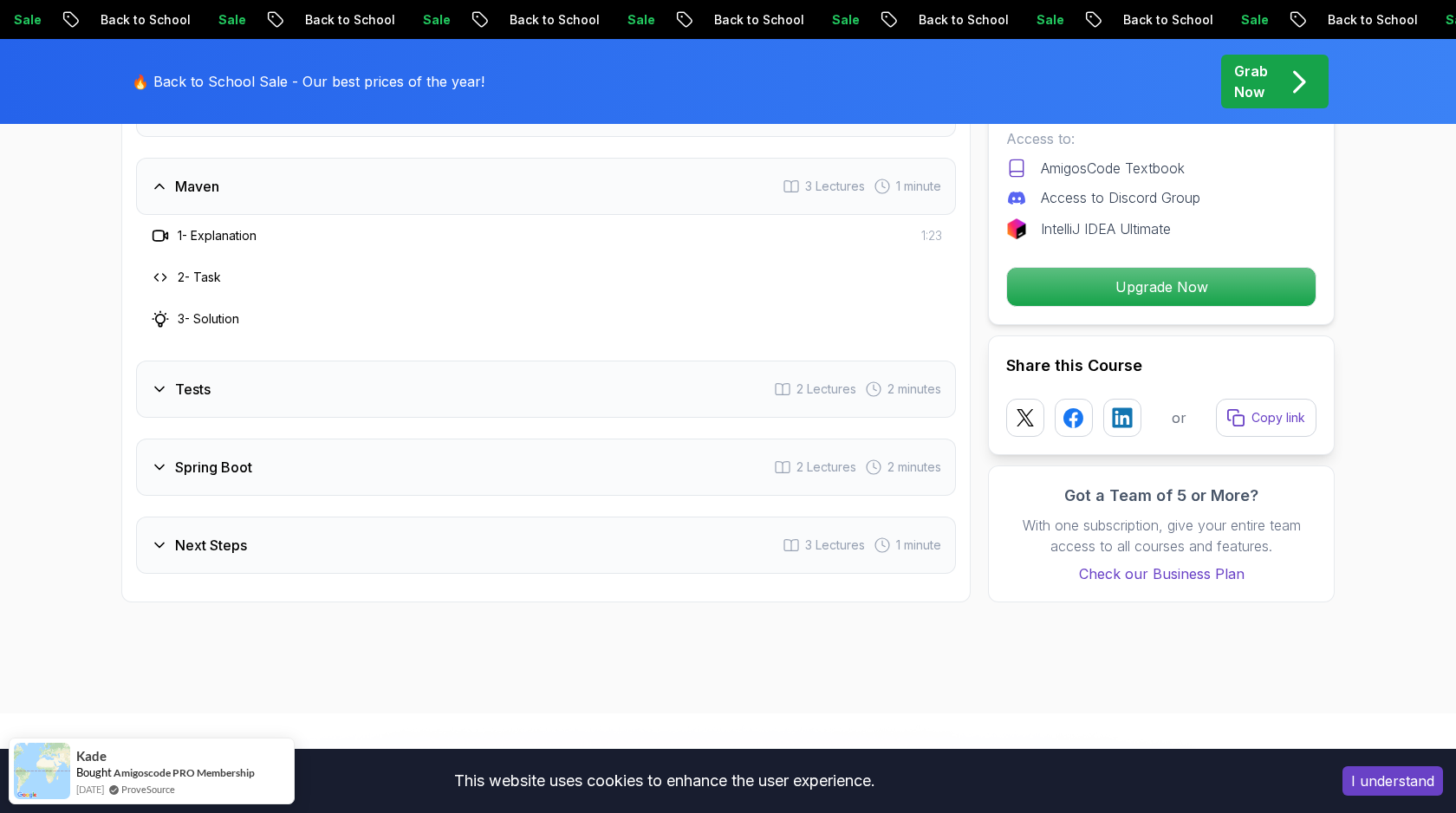
scroll to position [2781, 0]
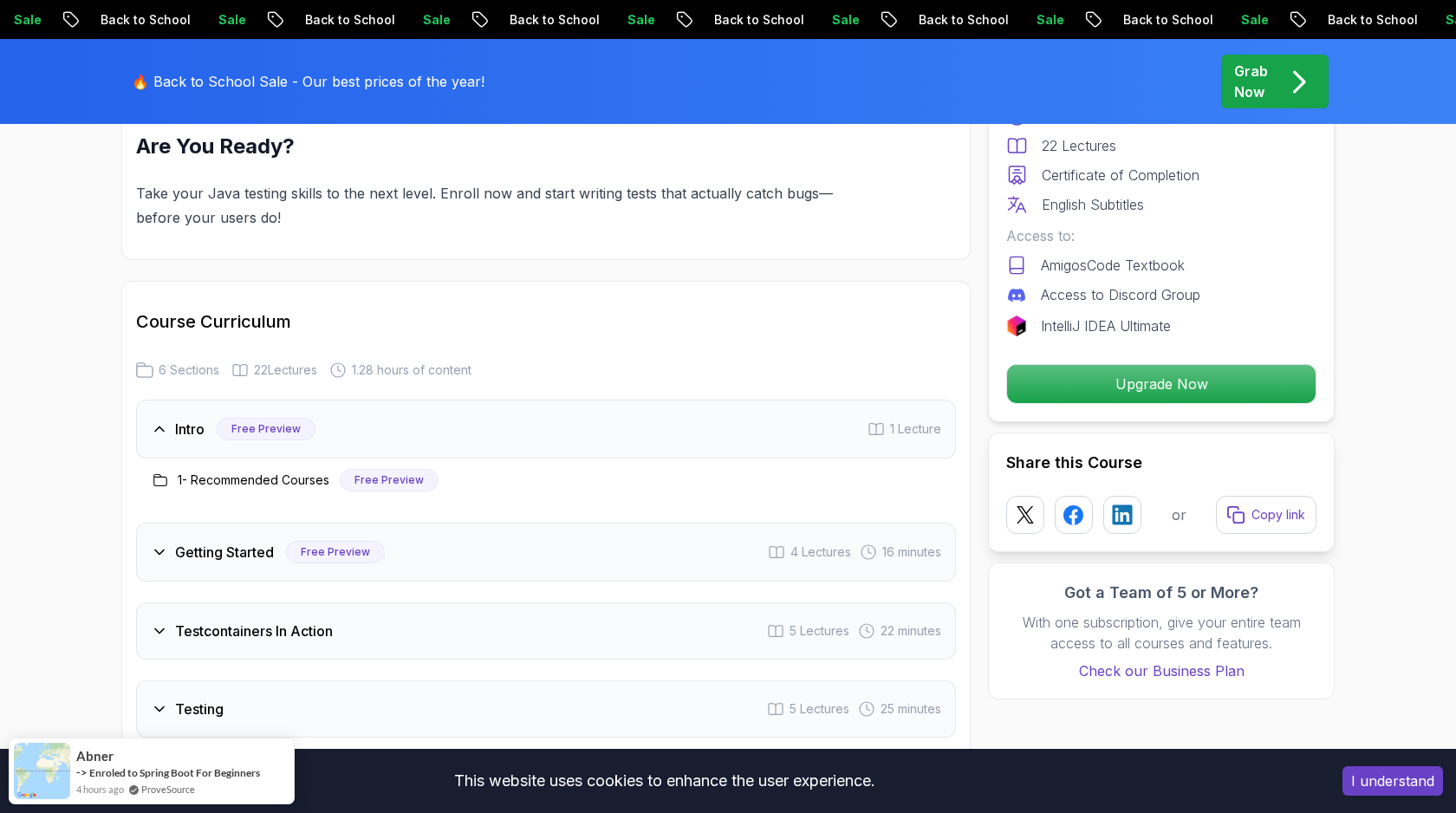
scroll to position [2455, 0]
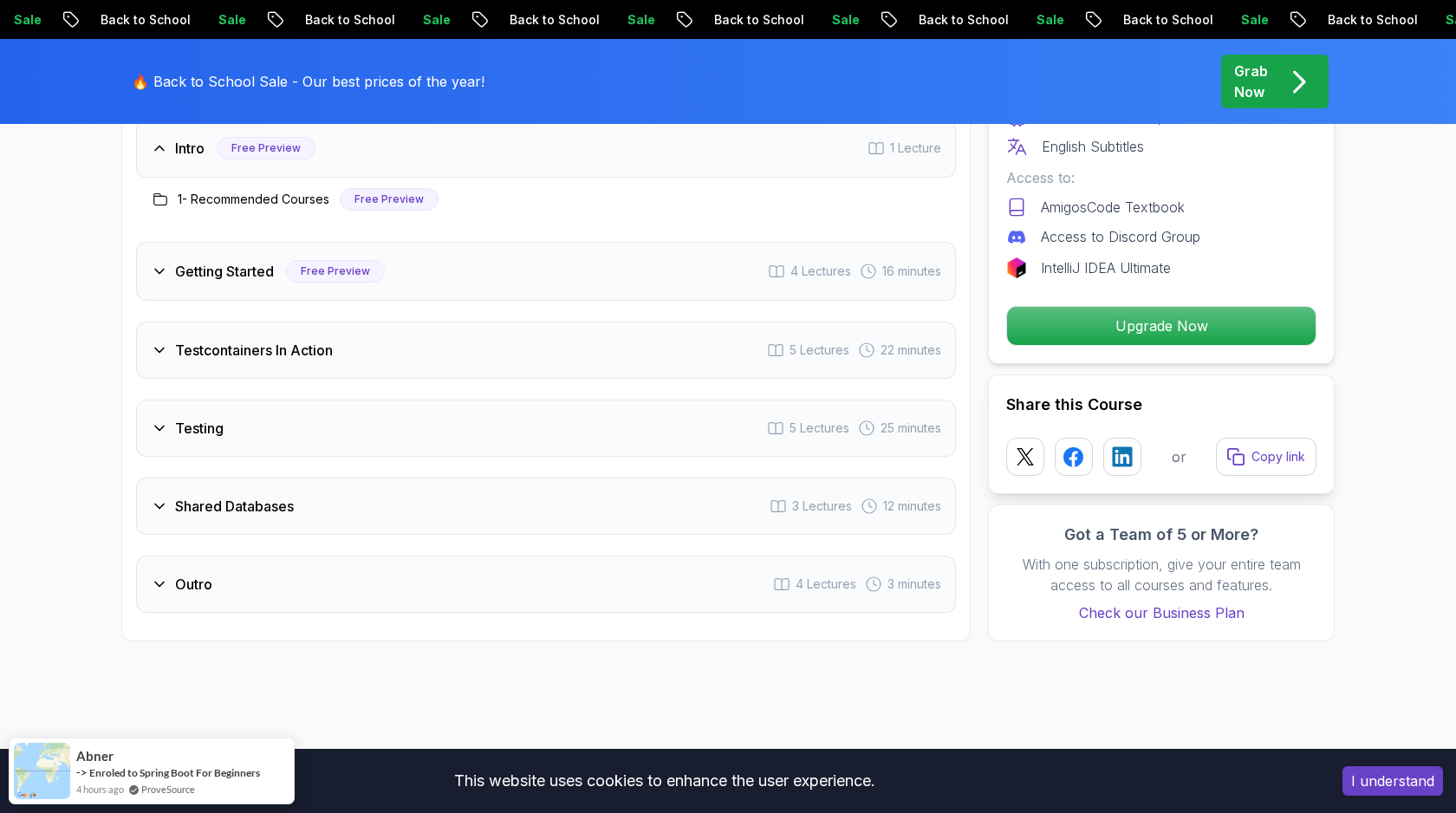
click at [608, 509] on div "Shared Databases 3 Lectures 12 minutes" at bounding box center [546, 506] width 820 height 57
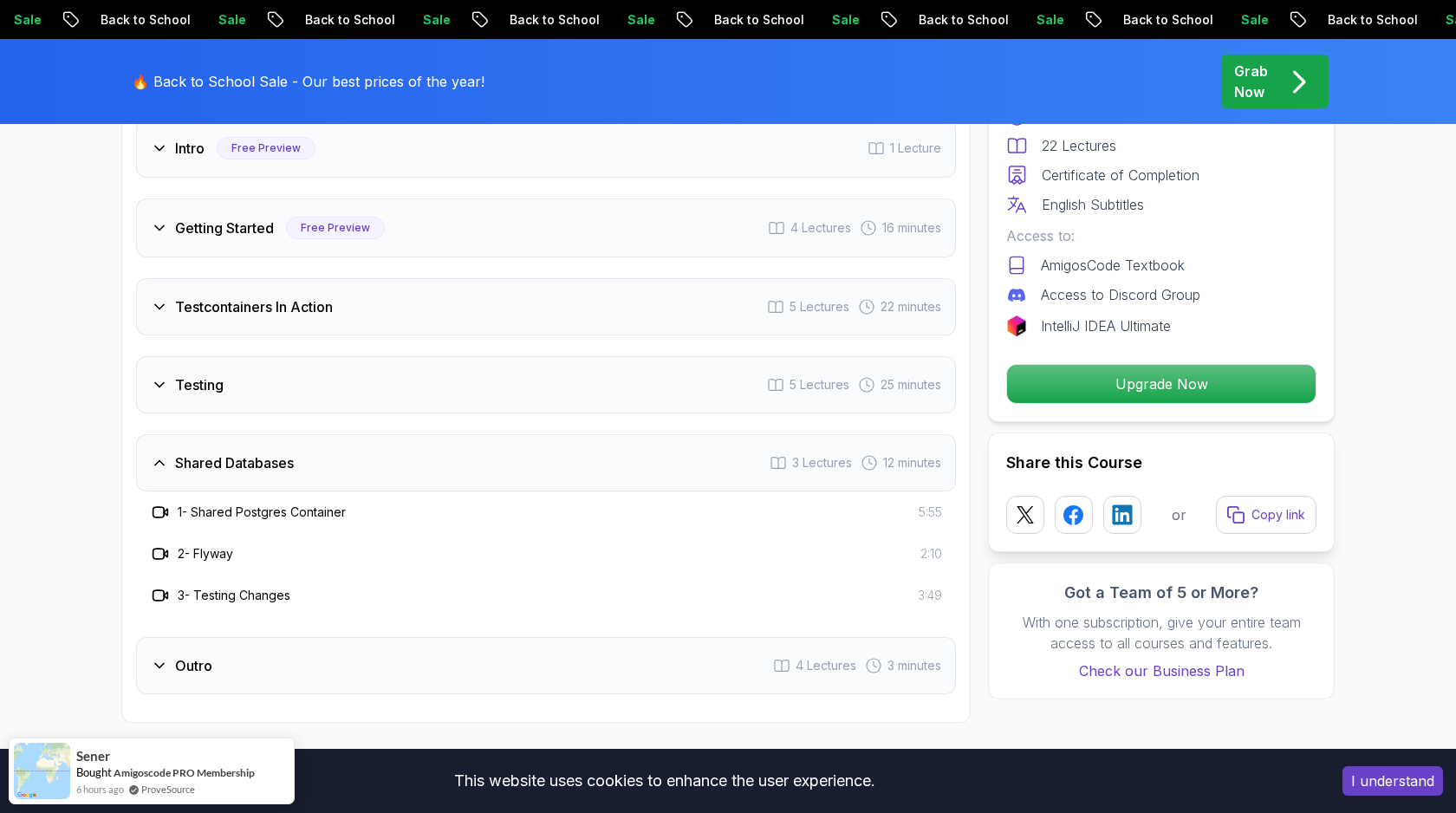
click at [606, 454] on div "Shared Databases 3 Lectures 12 minutes" at bounding box center [546, 463] width 820 height 57
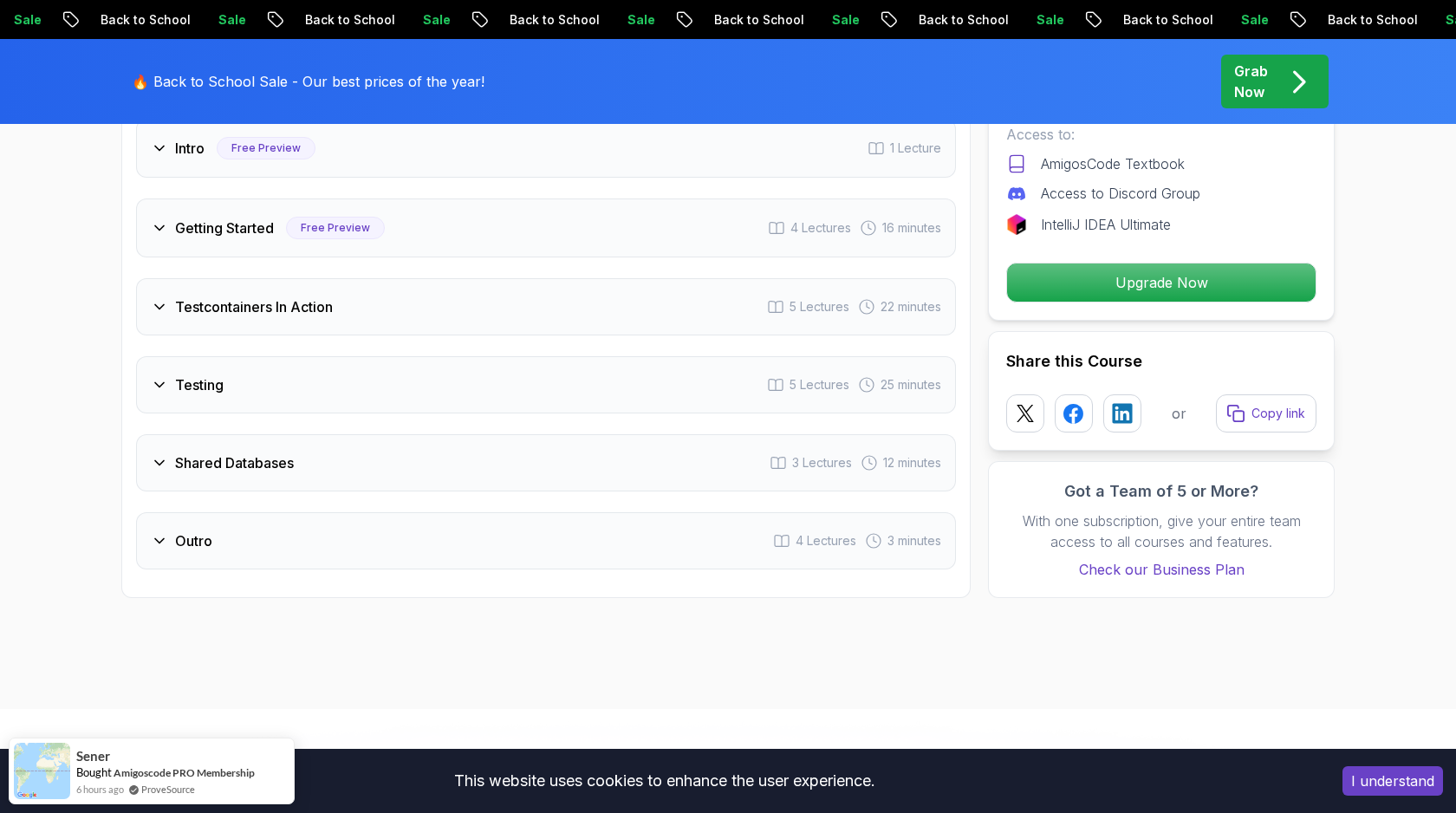
click at [588, 546] on div "Outro 4 Lectures 3 minutes" at bounding box center [546, 540] width 820 height 57
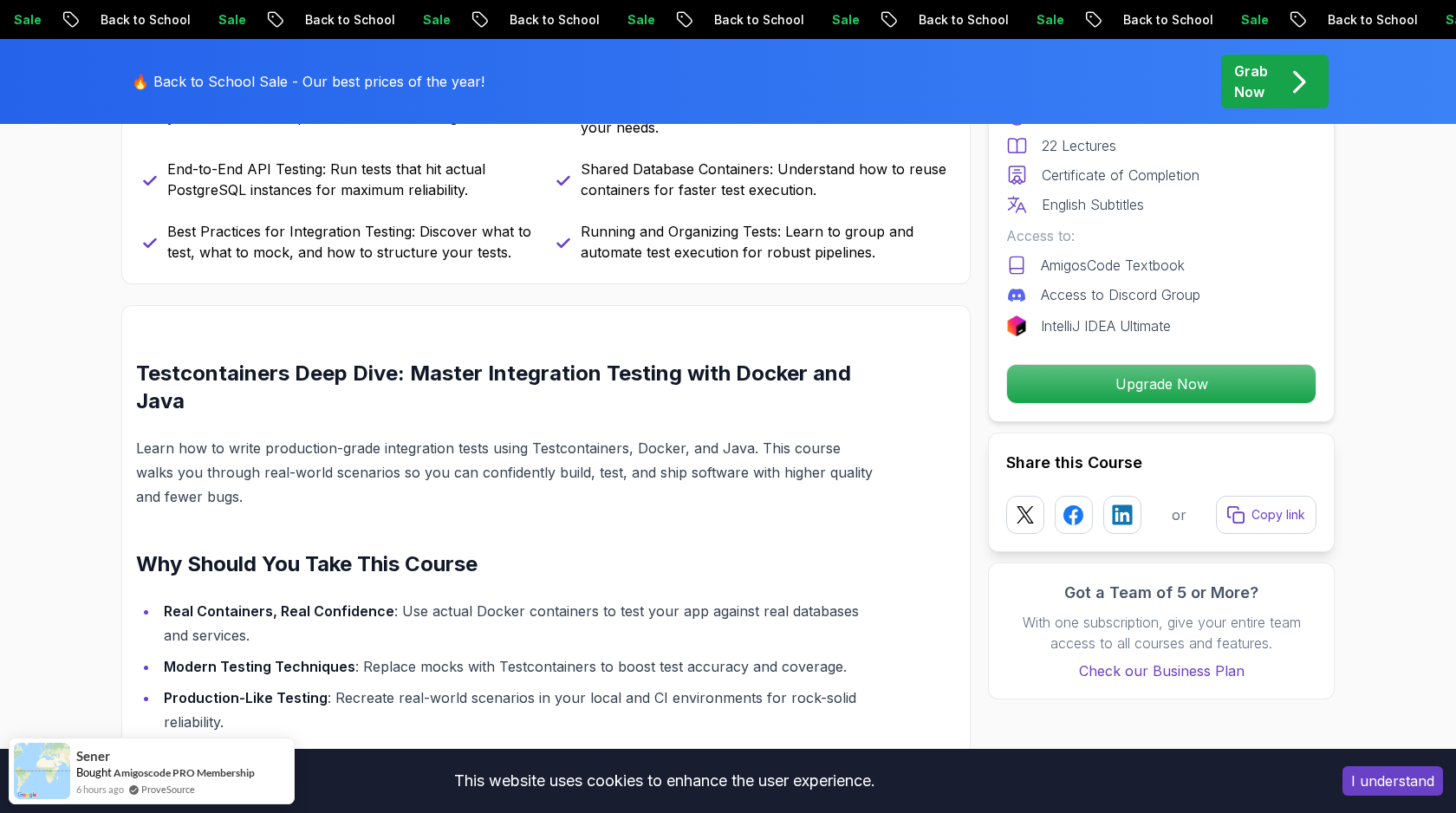
scroll to position [0, 0]
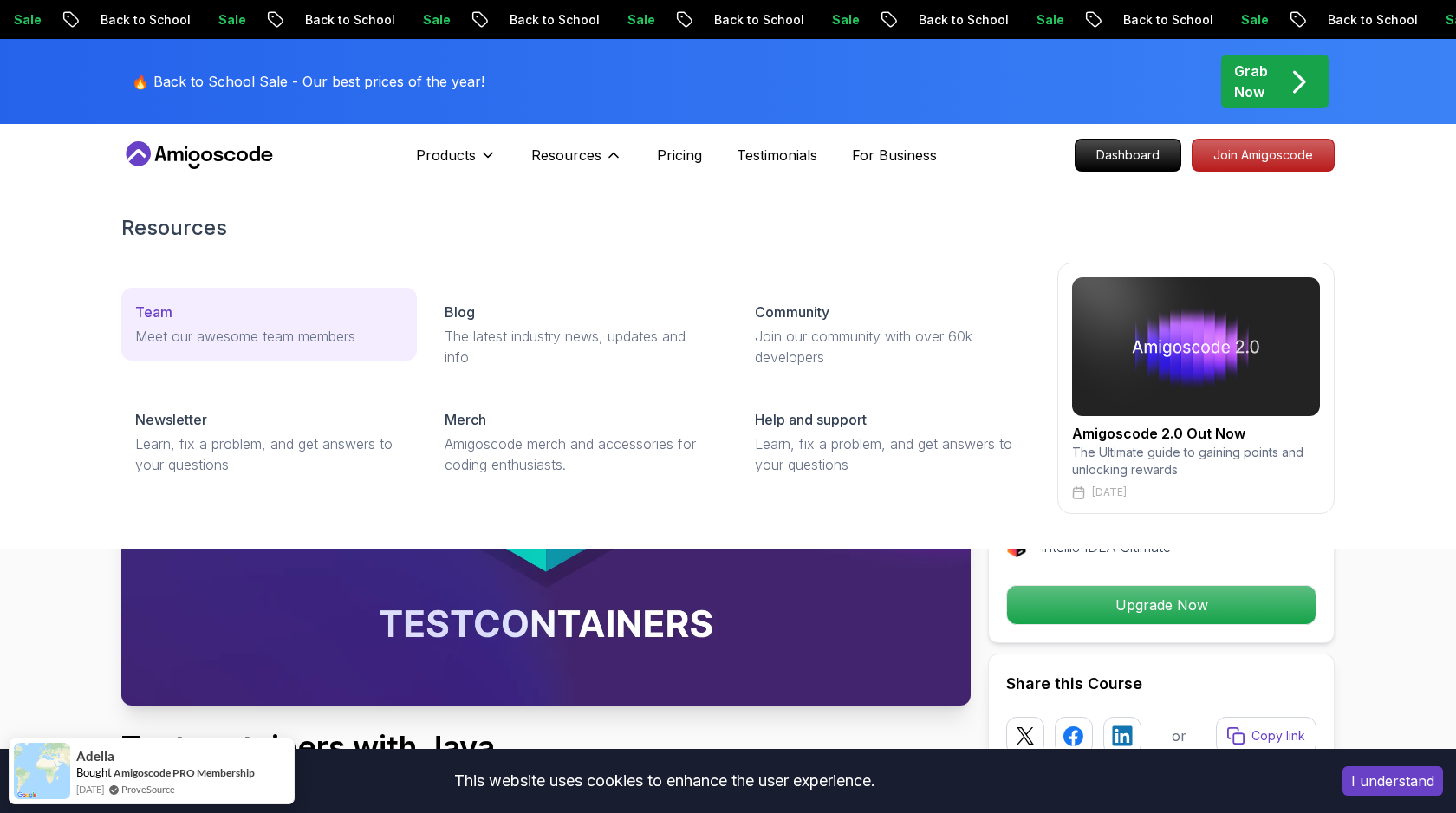
click at [285, 320] on div "Team" at bounding box center [269, 312] width 268 height 21
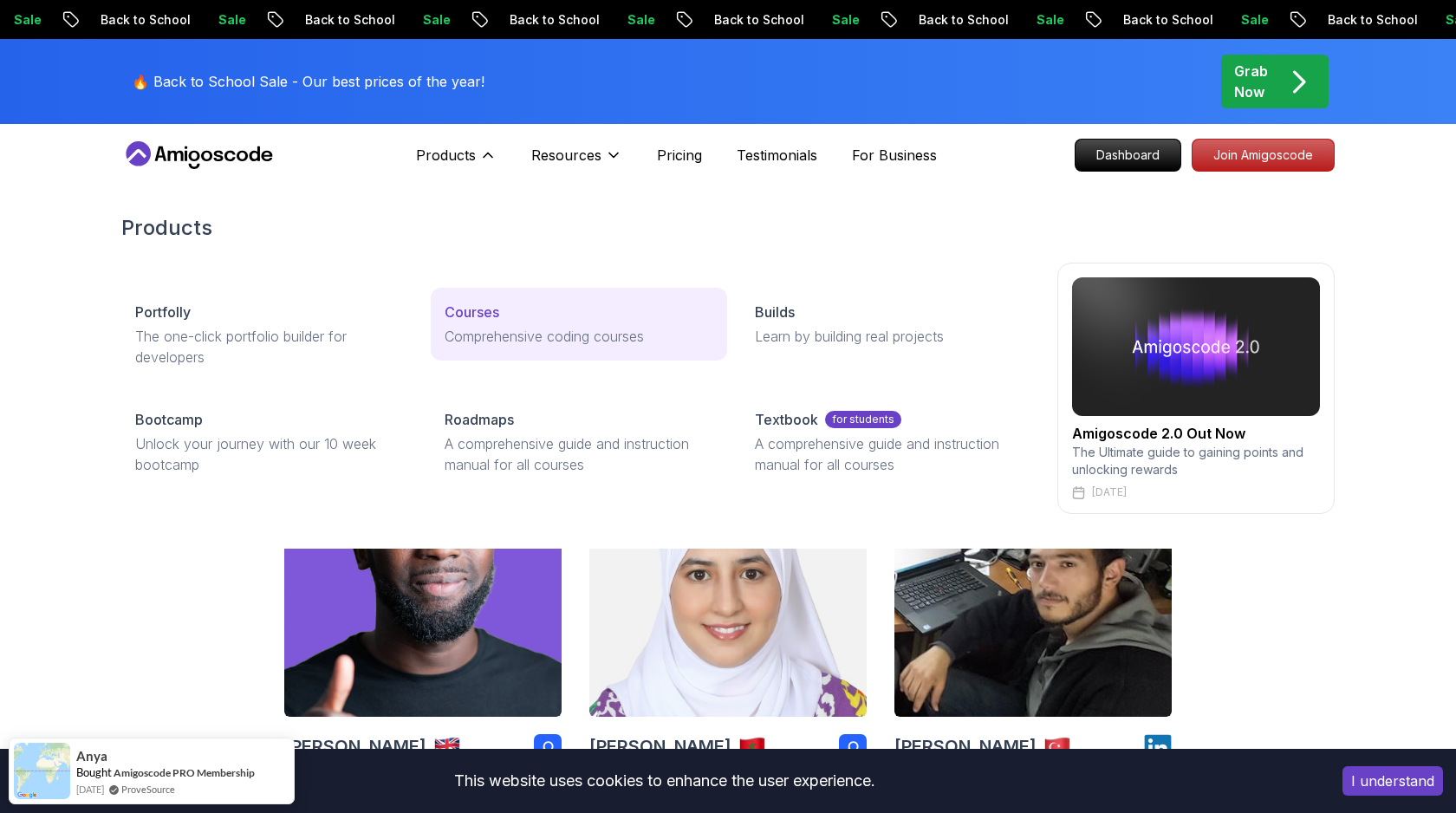
click at [475, 307] on p "Courses" at bounding box center [471, 312] width 54 height 21
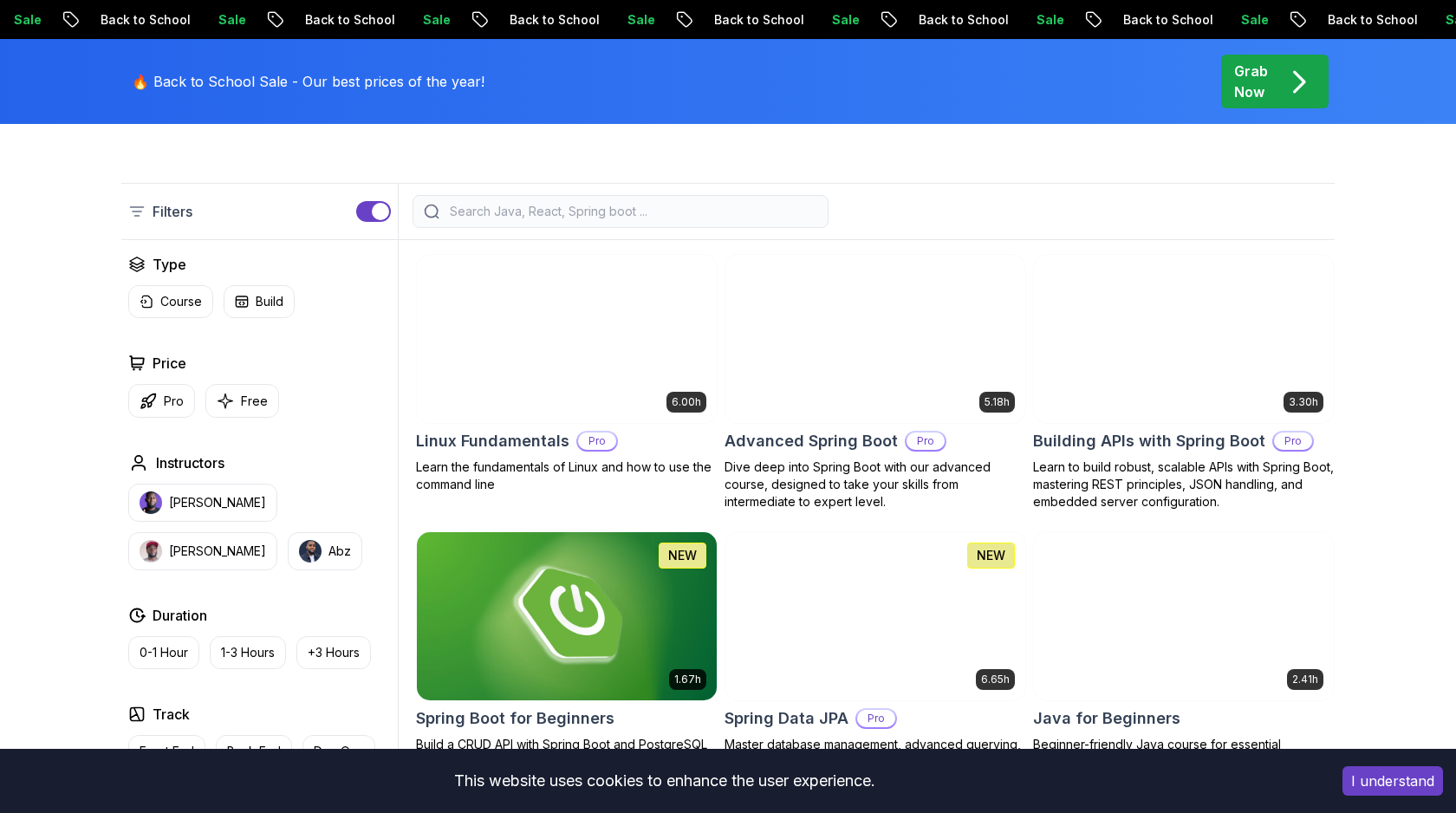
scroll to position [424, 0]
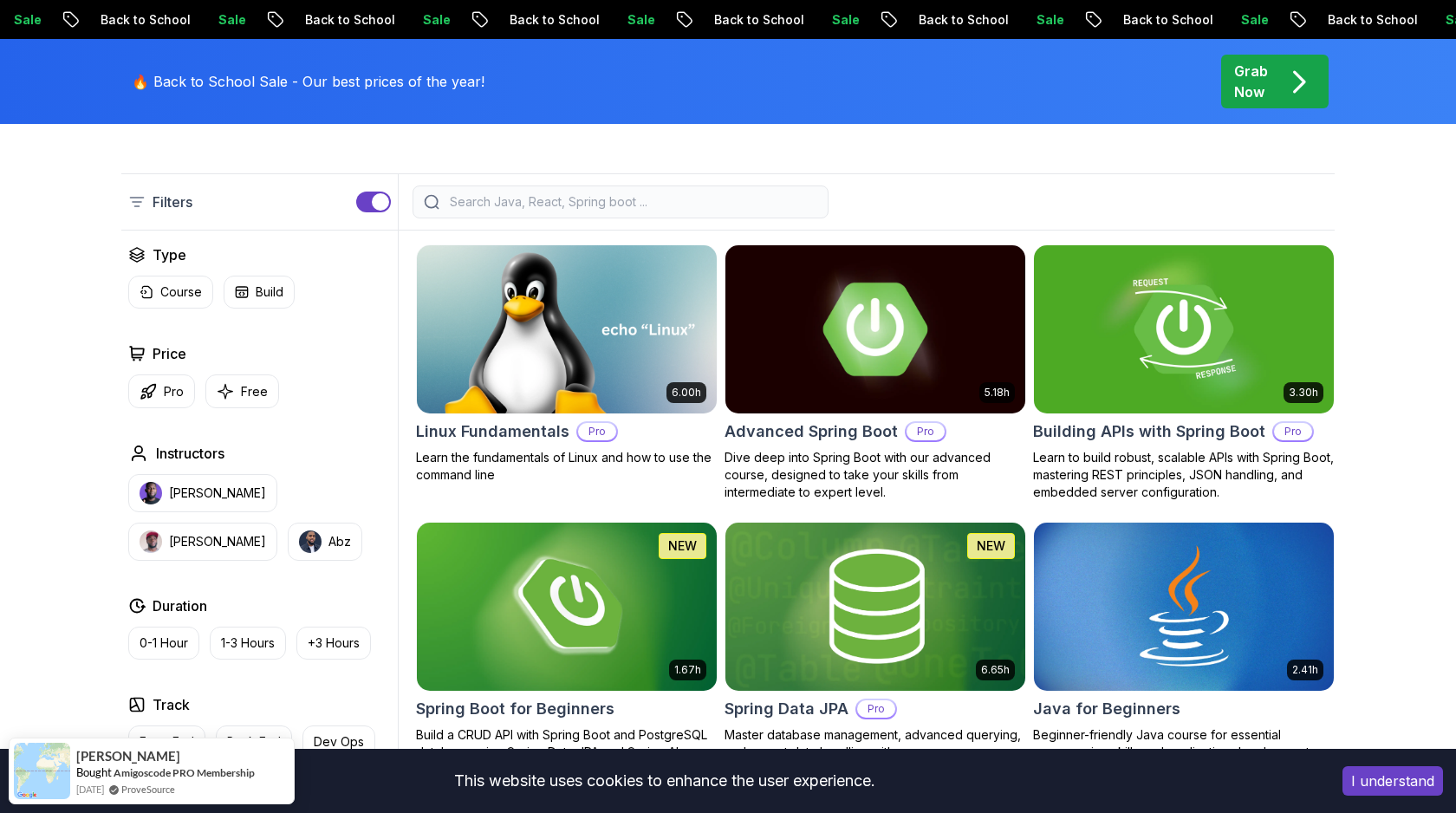
click at [839, 304] on img at bounding box center [875, 329] width 314 height 176
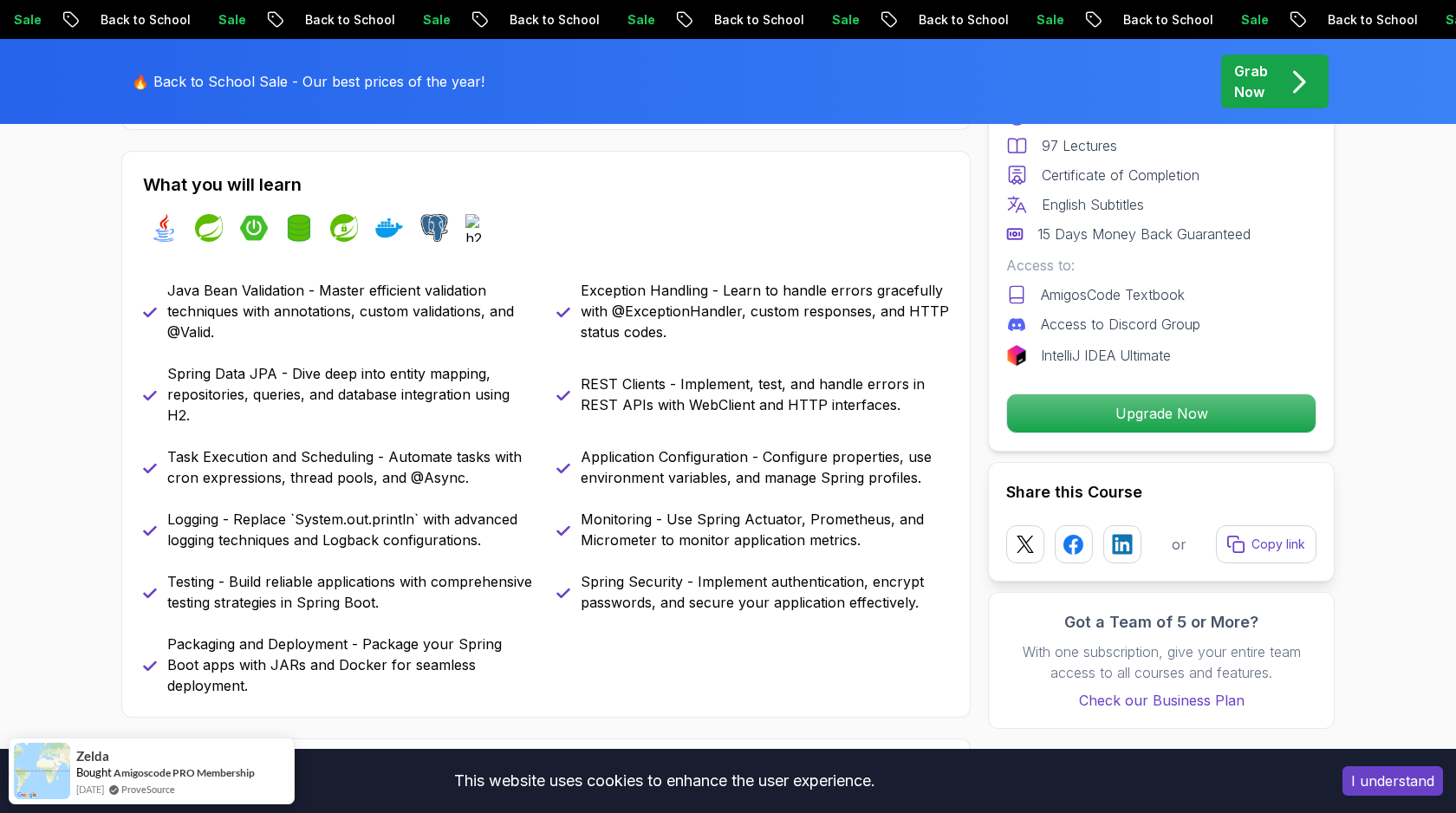
scroll to position [756, 0]
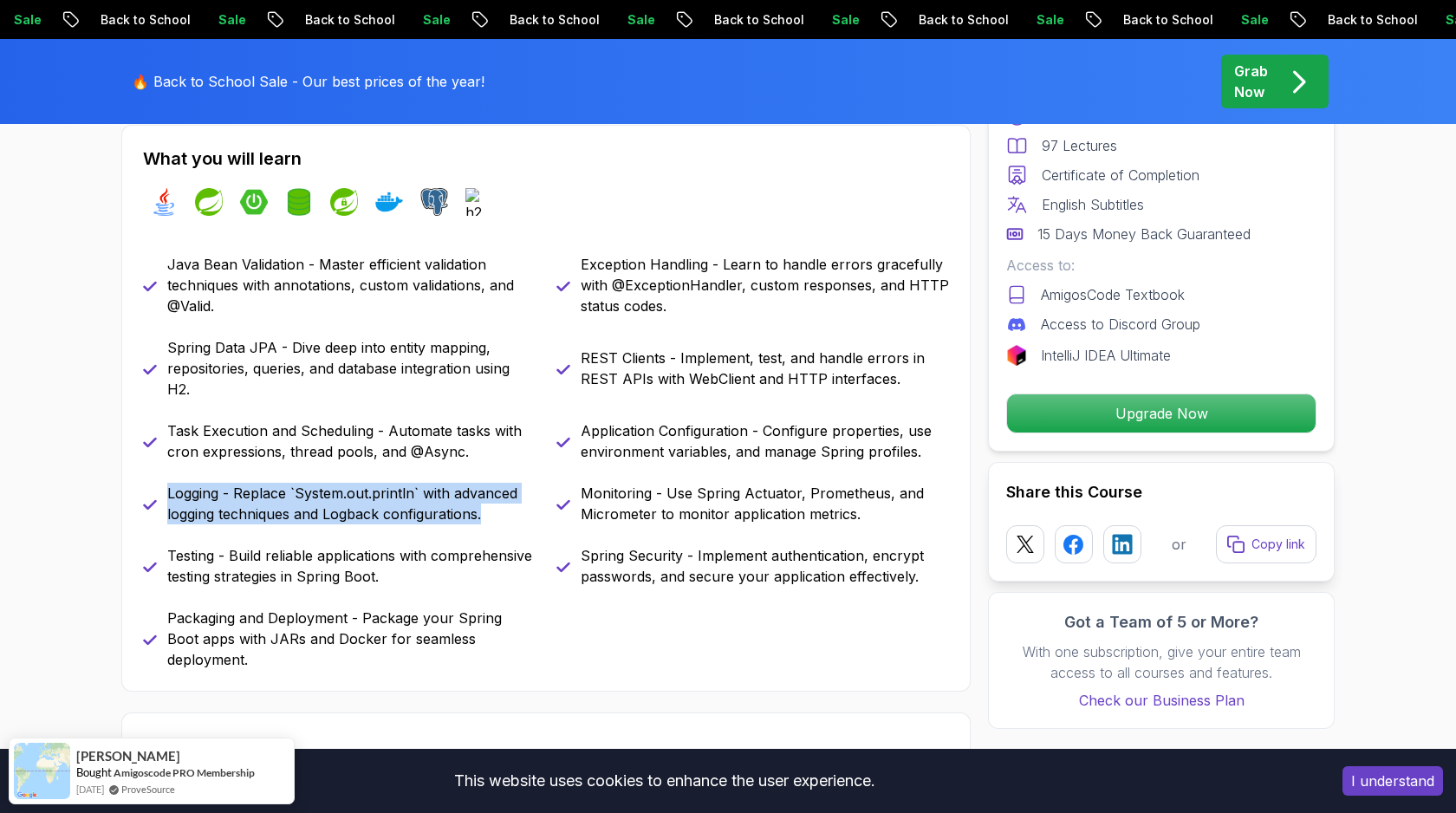
drag, startPoint x: 167, startPoint y: 495, endPoint x: 484, endPoint y: 511, distance: 317.4
click at [484, 511] on p "Logging - Replace `System.out.println` with advanced logging techniques and Log…" at bounding box center [351, 504] width 369 height 42
copy p "Logging - Replace `System.out.println` with advanced logging techniques and Log…"
click at [542, 603] on div "Java Bean Validation - Master efficient validation techniques with annotations,…" at bounding box center [546, 462] width 807 height 416
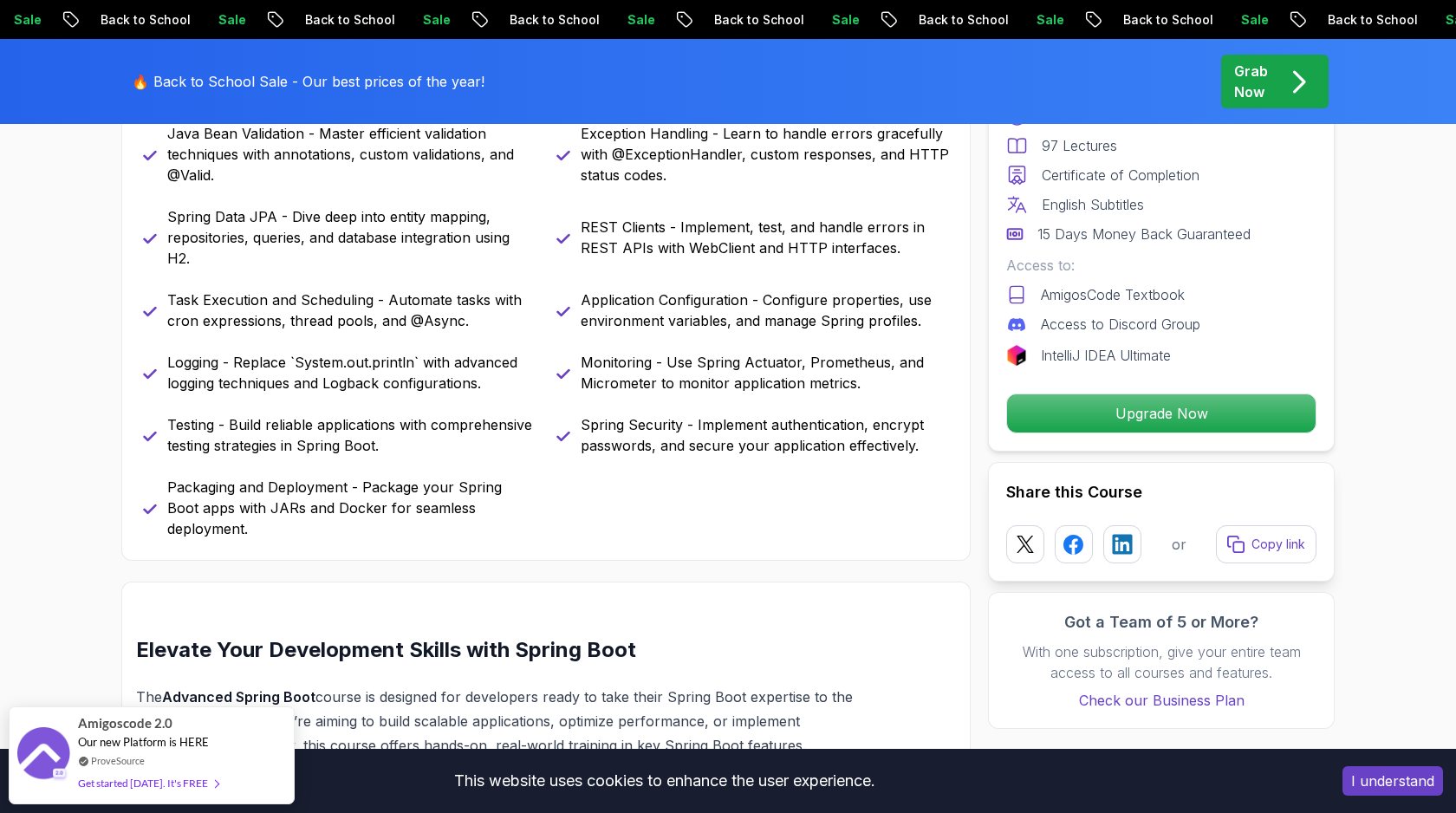
scroll to position [0, 0]
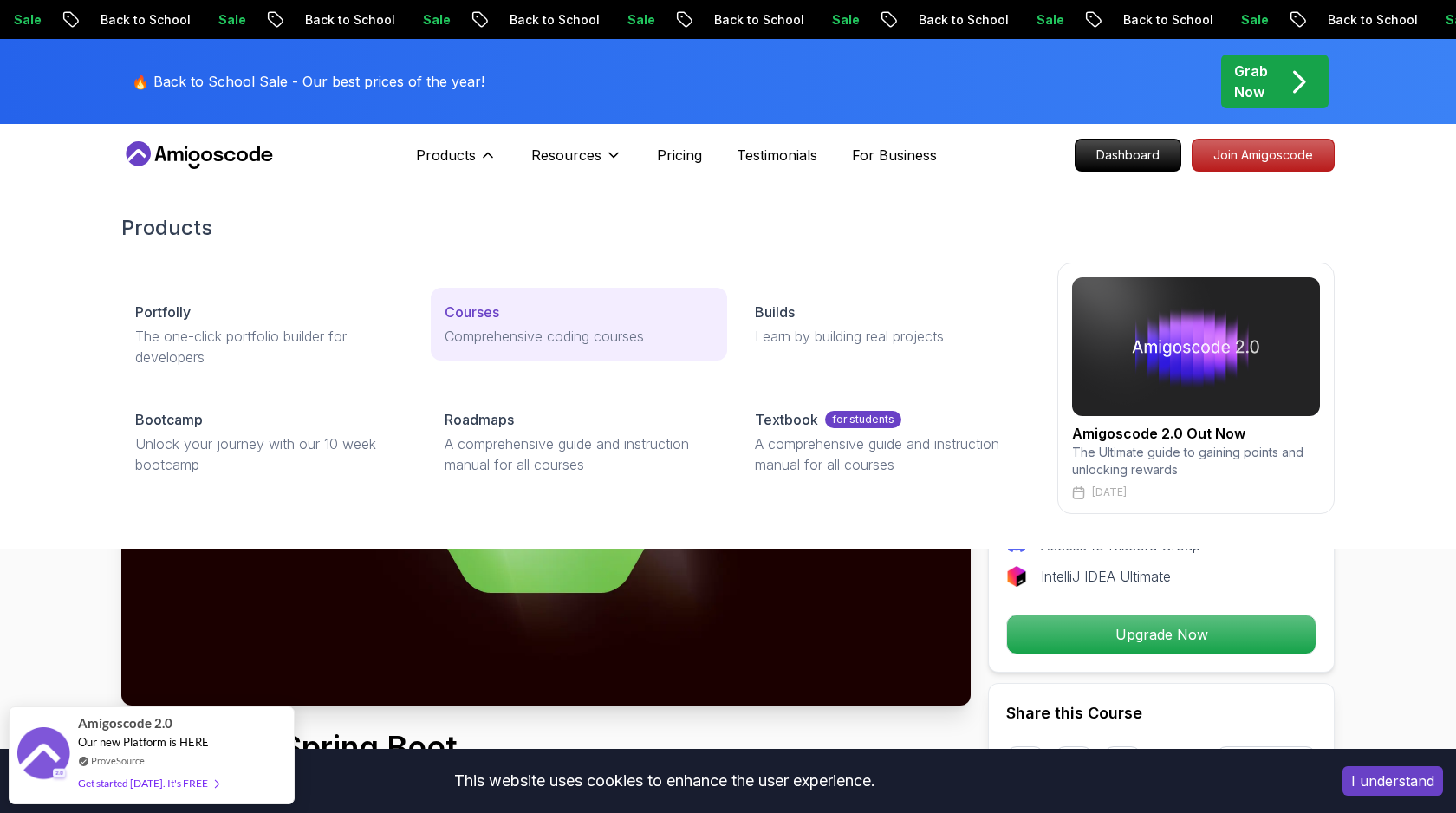
click at [480, 329] on p "Comprehensive coding courses" at bounding box center [578, 336] width 268 height 21
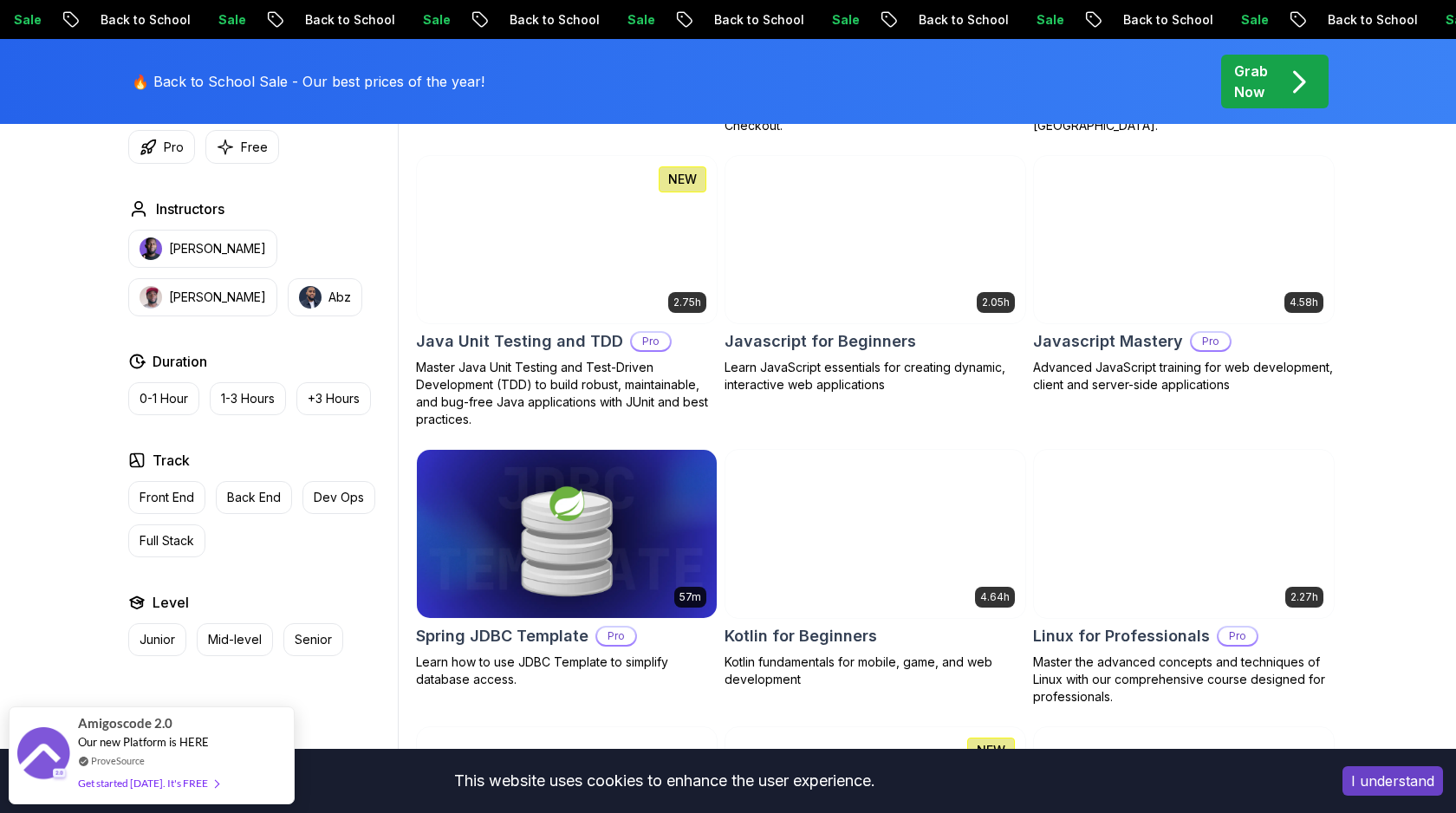
scroll to position [3359, 0]
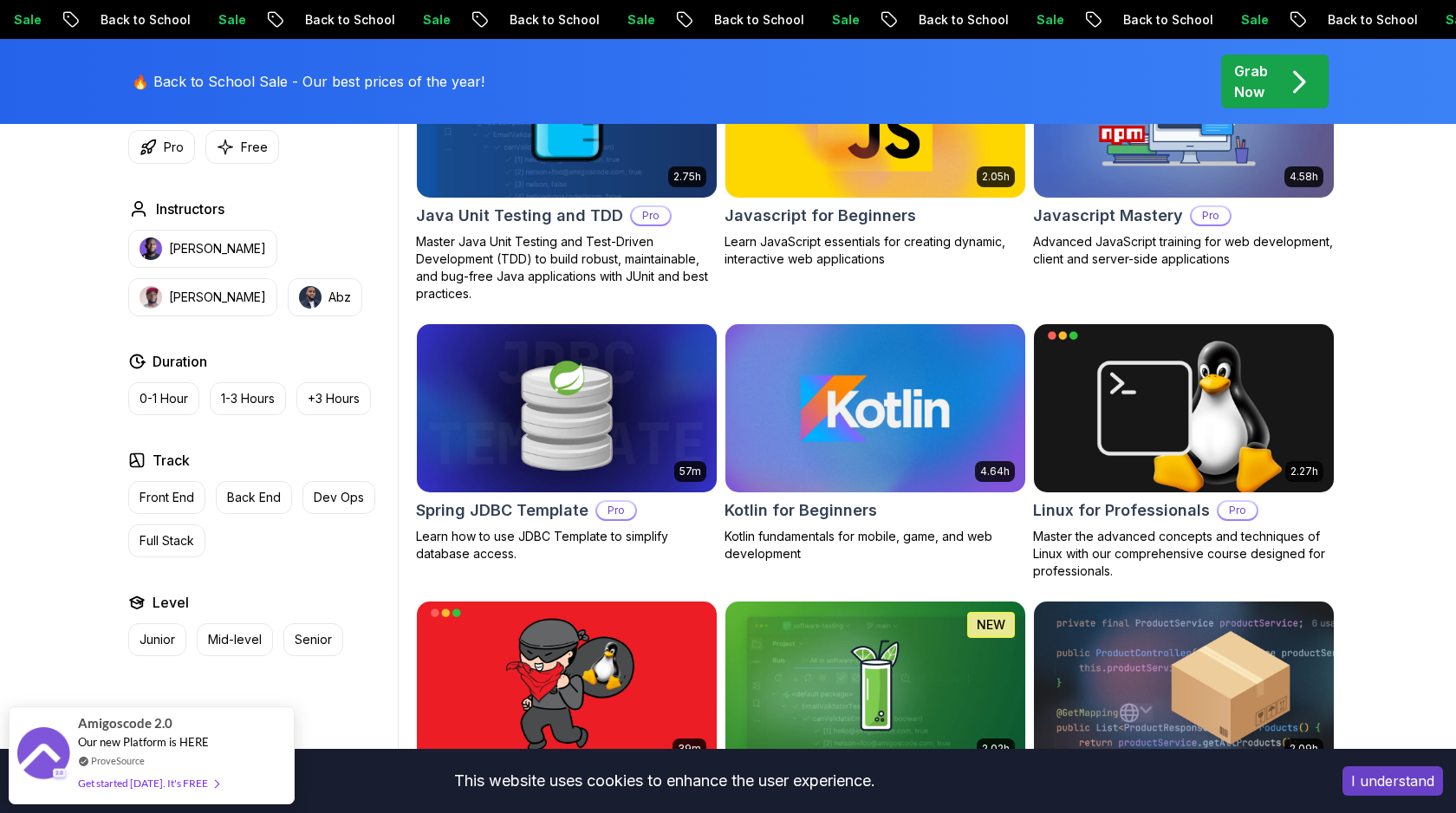
click at [903, 416] on img at bounding box center [875, 407] width 314 height 176
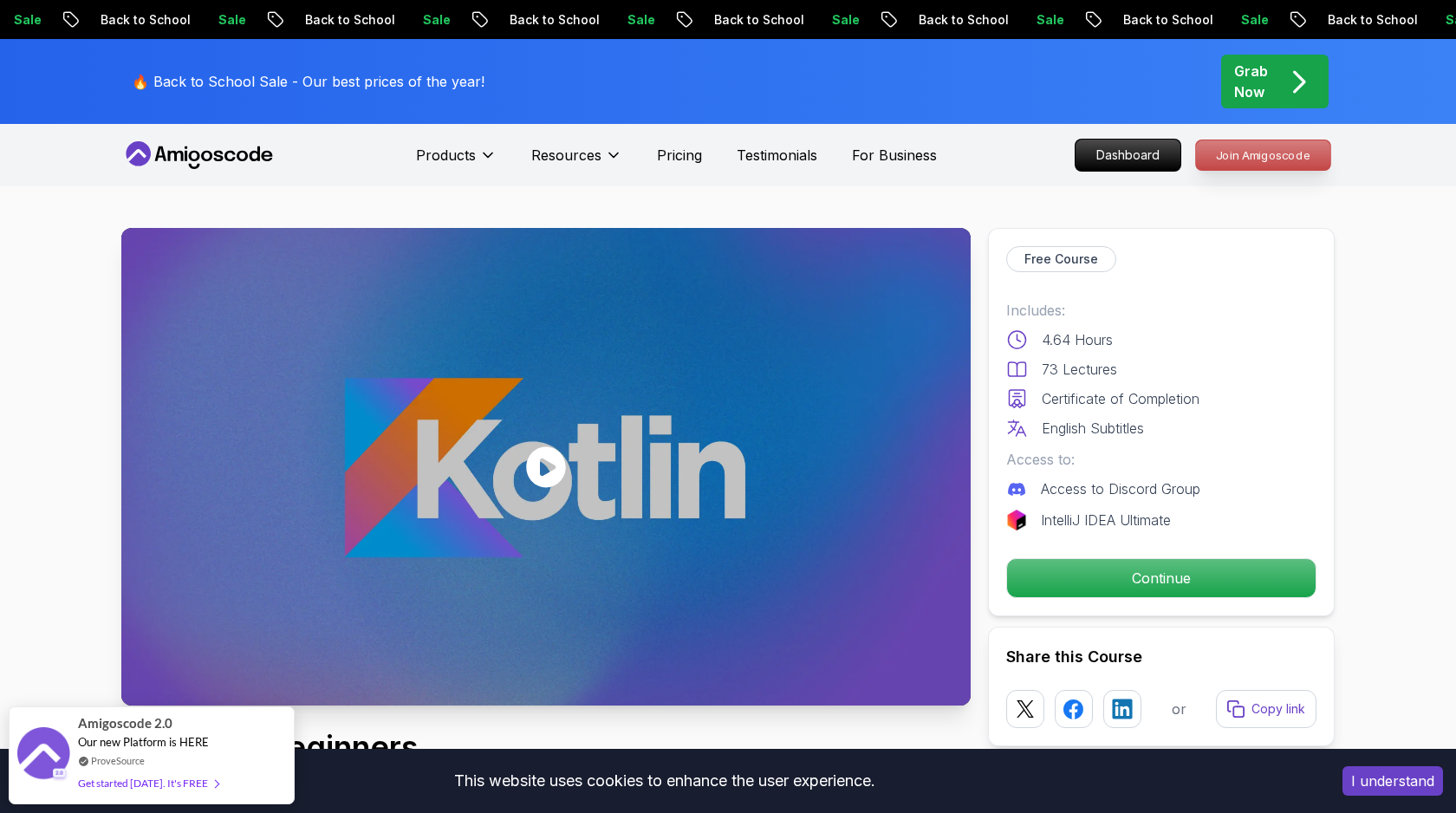
click at [1259, 154] on p "Join Amigoscode" at bounding box center [1263, 154] width 135 height 30
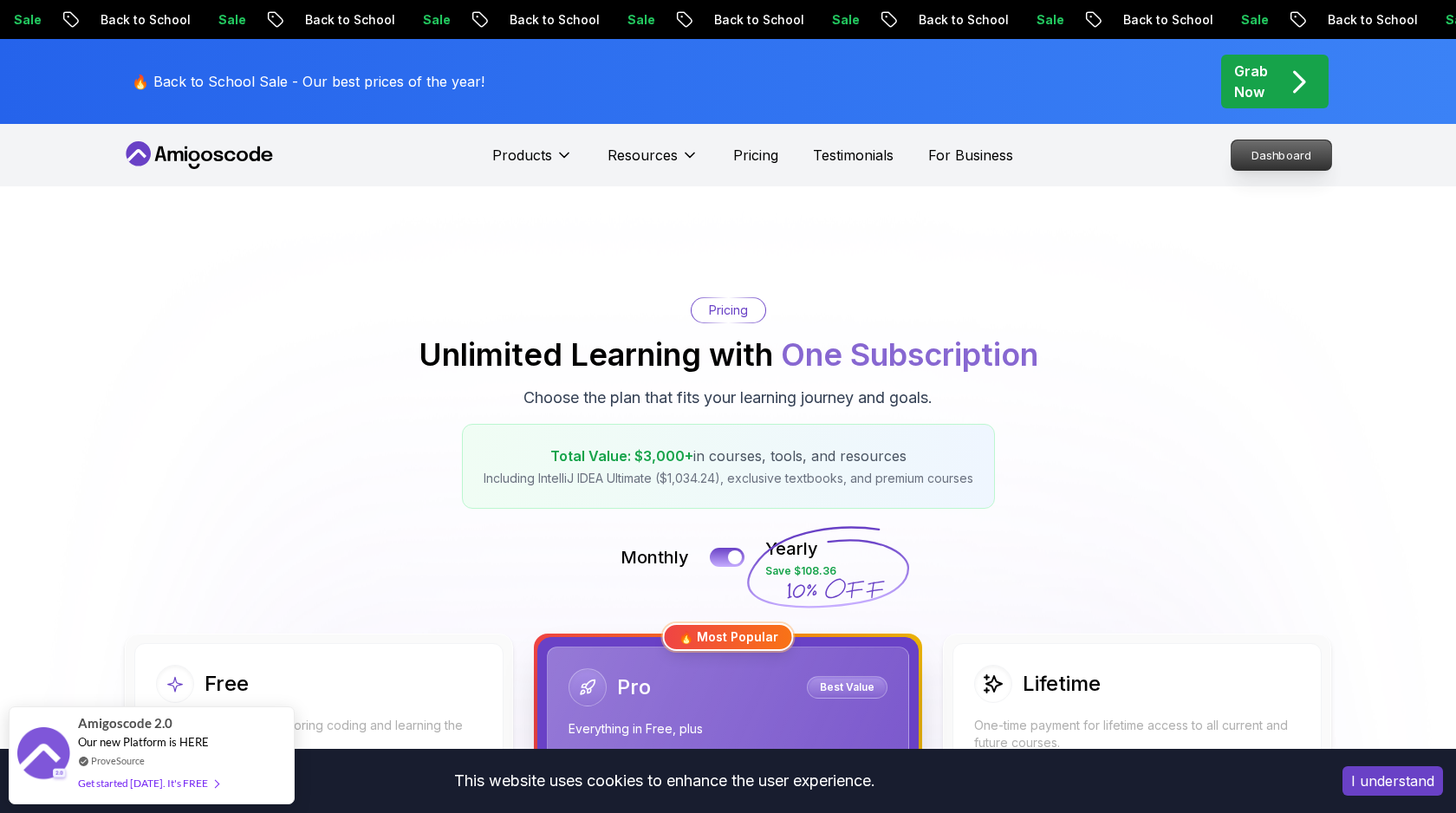
click at [1274, 161] on p "Dashboard" at bounding box center [1282, 154] width 99 height 30
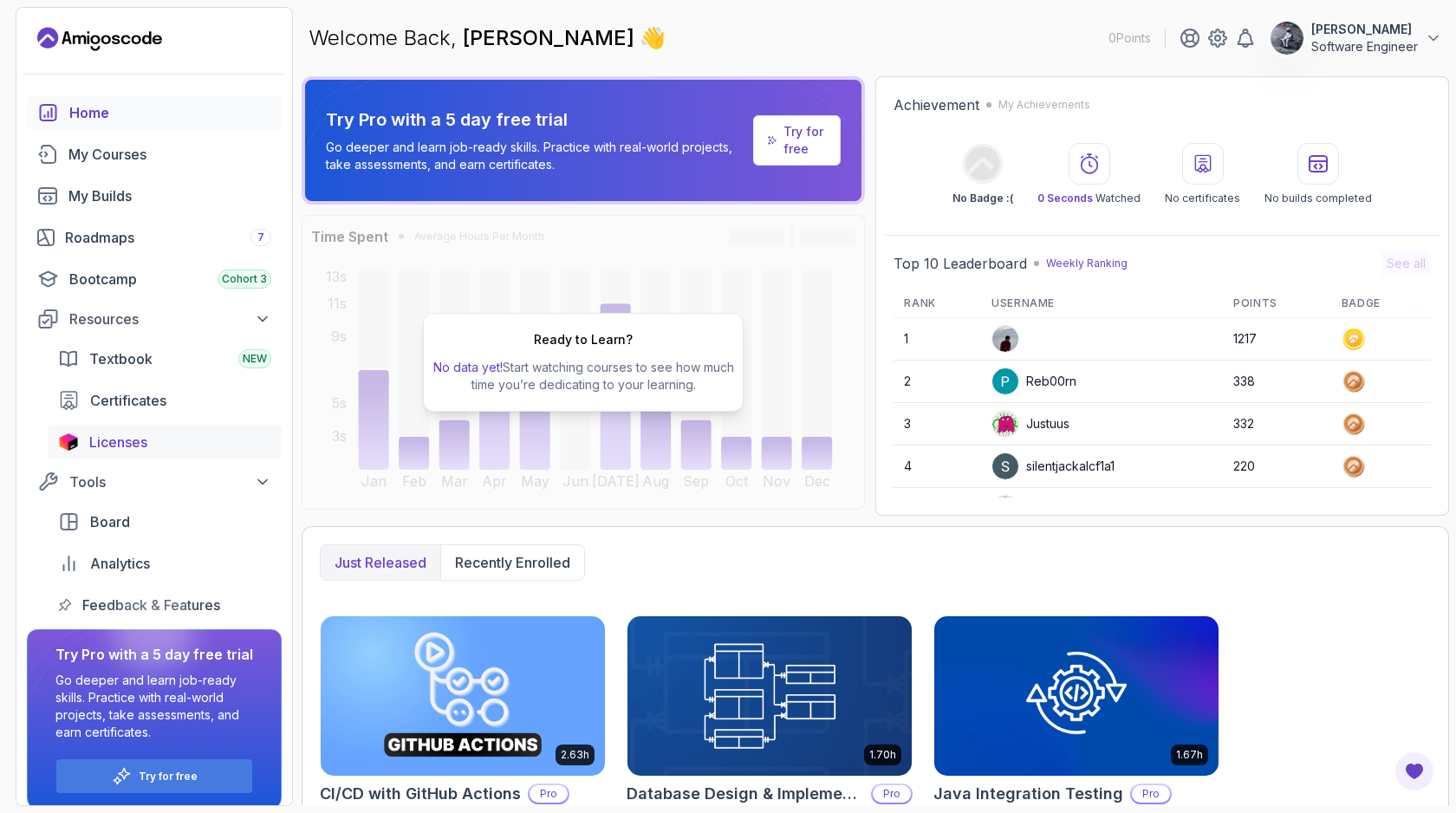
click at [145, 441] on span "Licenses" at bounding box center [118, 442] width 58 height 21
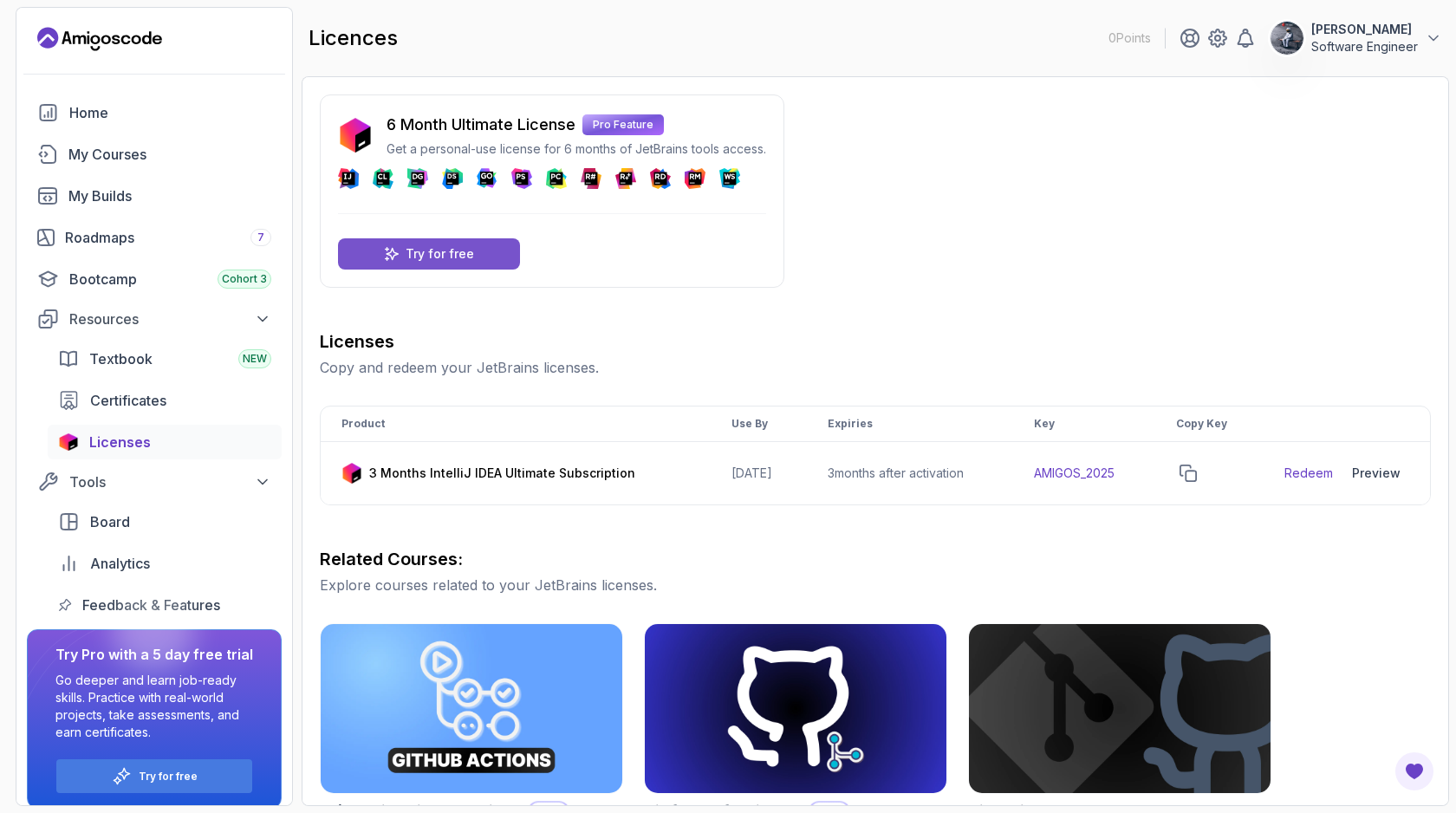
click at [442, 257] on p "Try for free" at bounding box center [440, 254] width 69 height 17
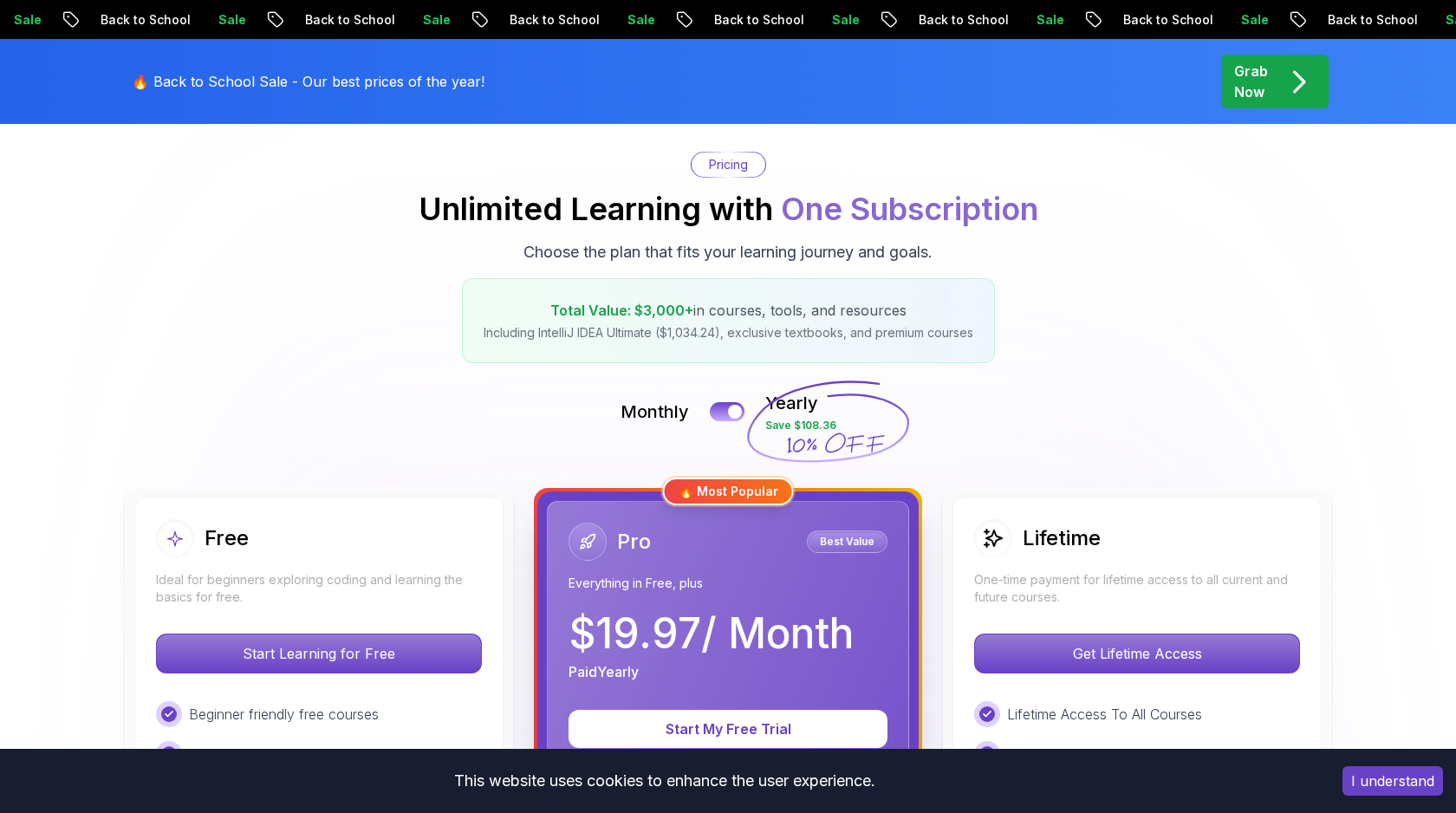
scroll to position [308, 0]
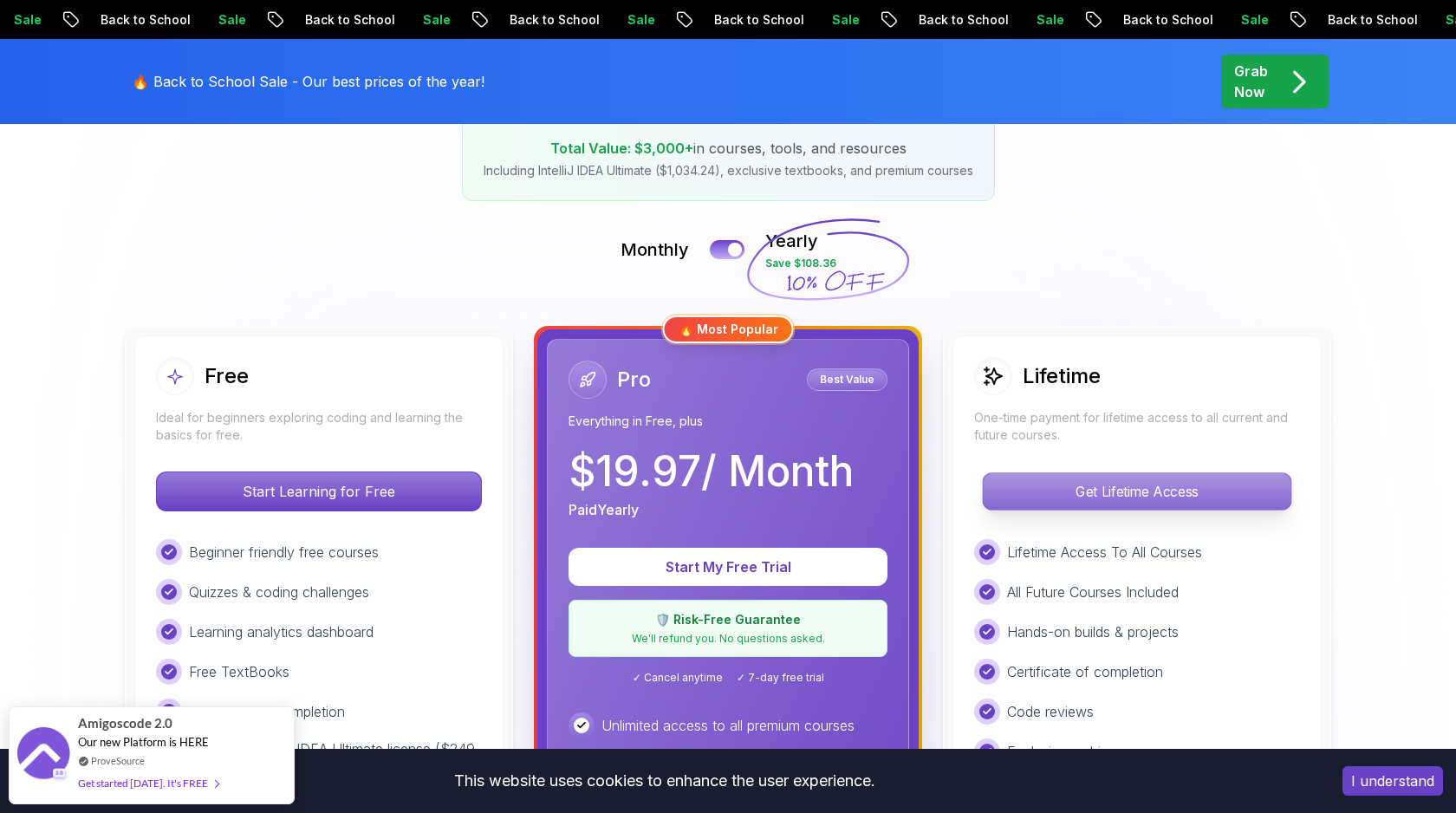
click at [1072, 492] on p "Get Lifetime Access" at bounding box center [1136, 491] width 308 height 36
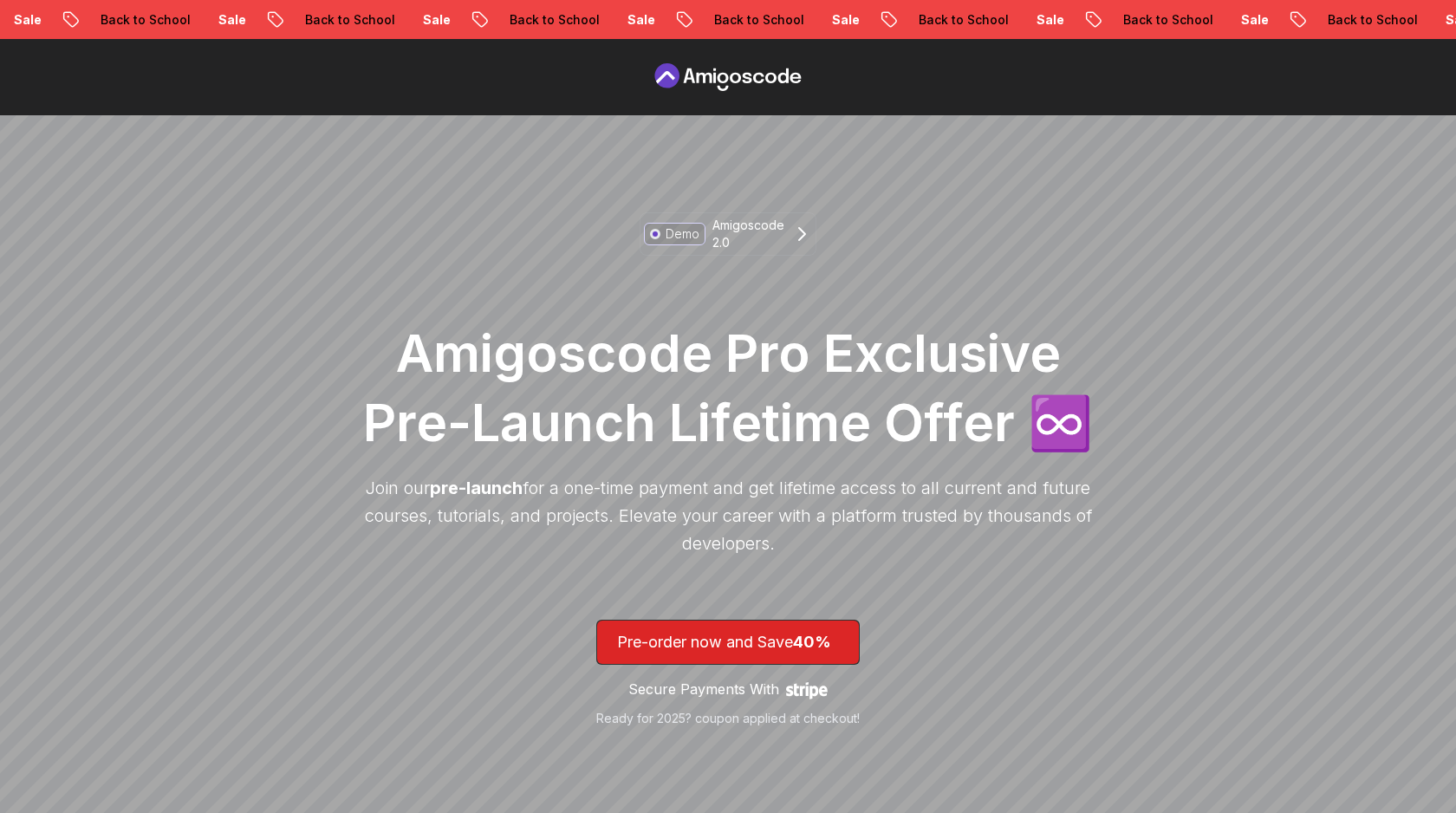
click at [714, 79] on icon at bounding box center [714, 79] width 3 height 11
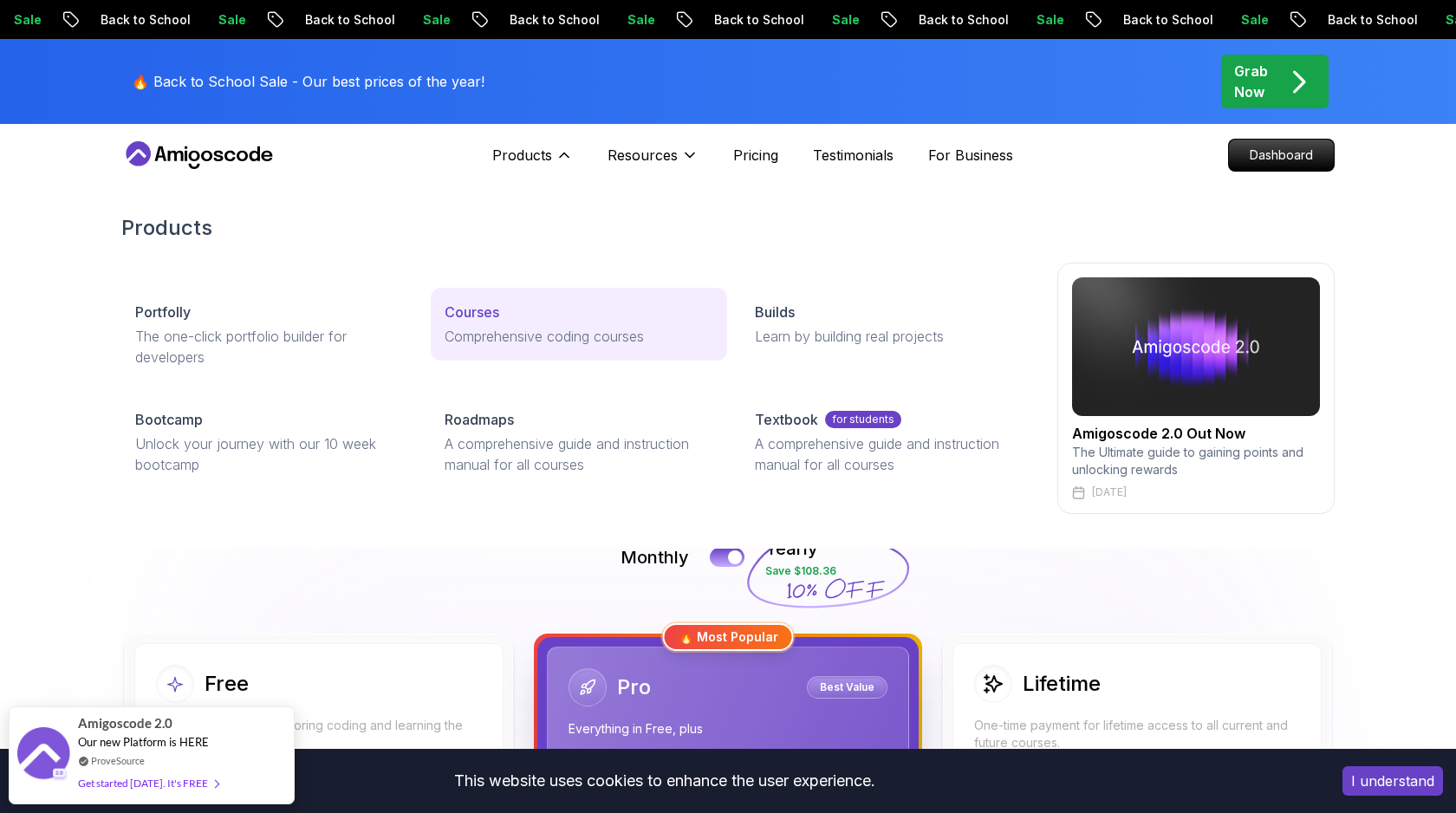
click at [480, 313] on p "Courses" at bounding box center [471, 312] width 54 height 21
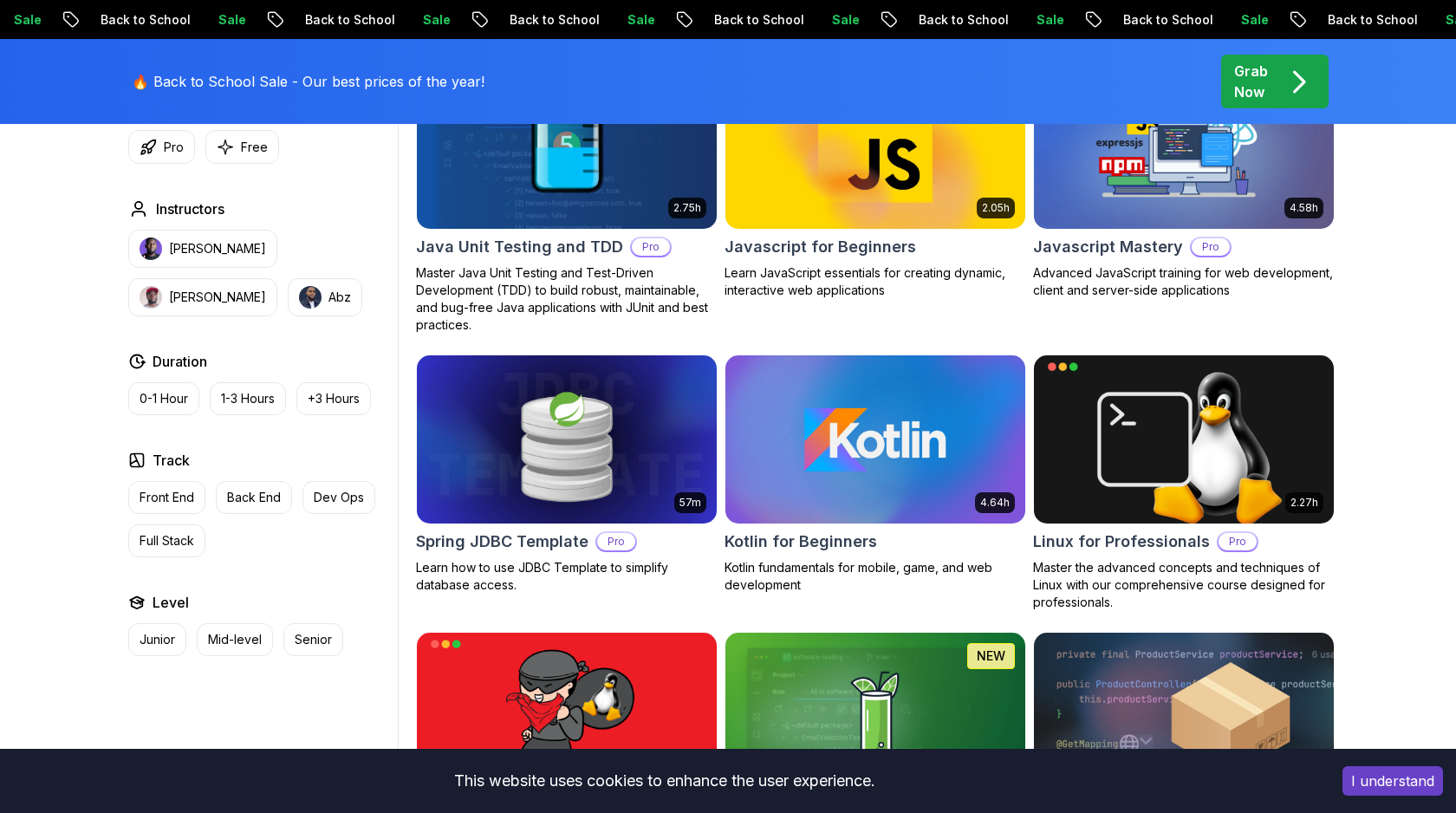
scroll to position [3255, 0]
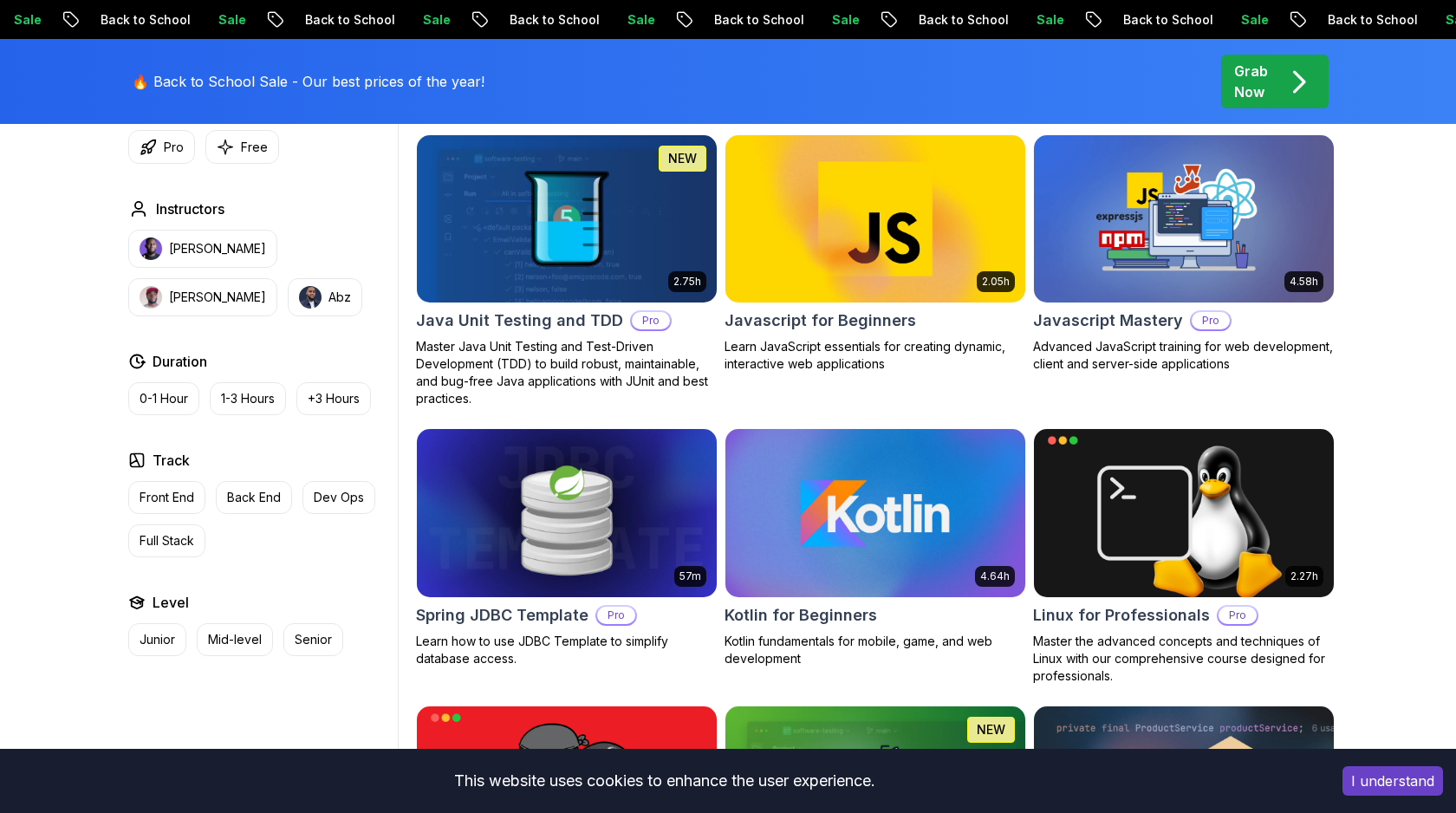
click at [861, 571] on img at bounding box center [875, 512] width 314 height 176
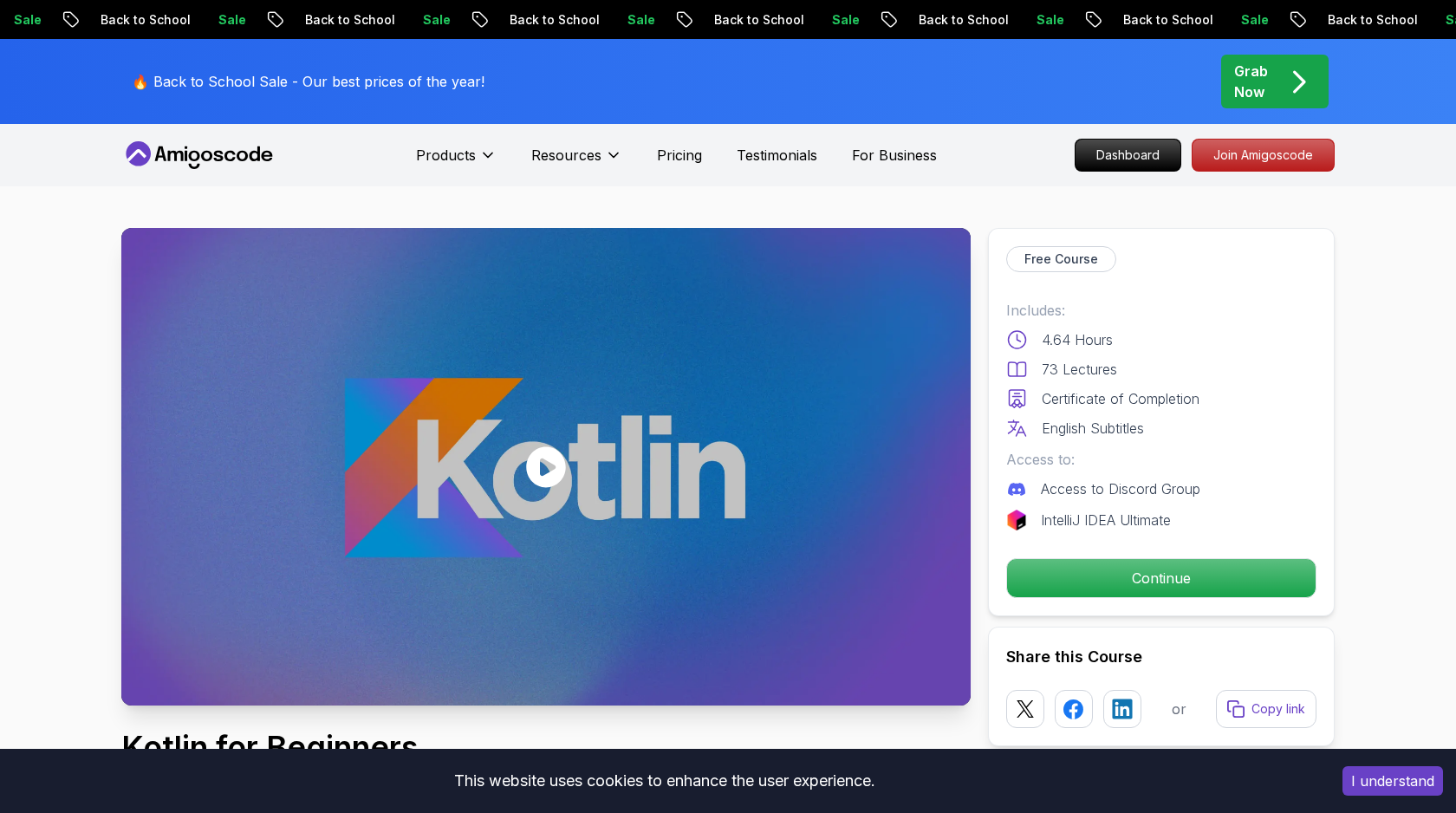
click at [193, 146] on icon at bounding box center [199, 154] width 156 height 28
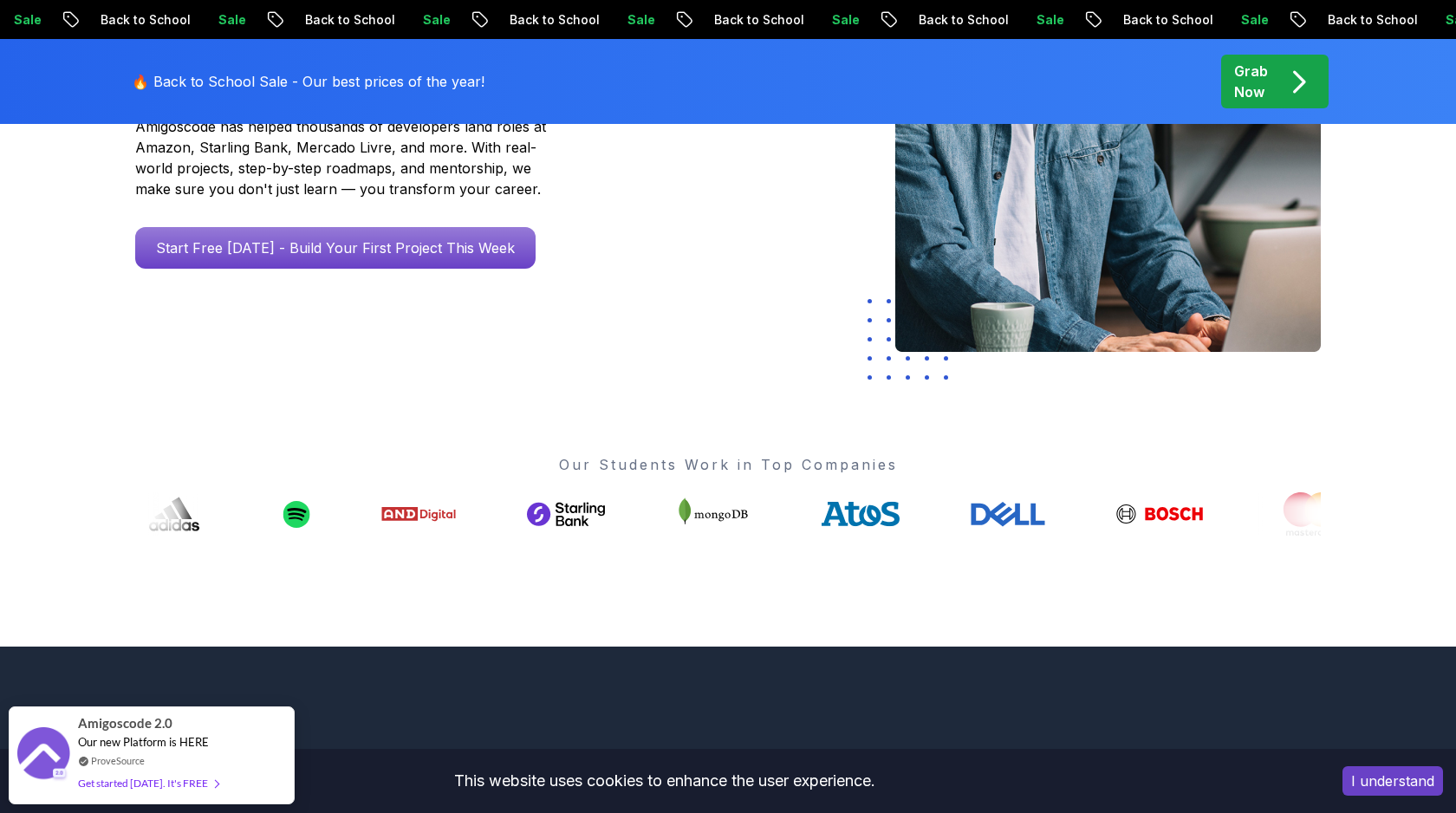
scroll to position [320, 0]
